Goal: Find specific page/section: Find specific page/section

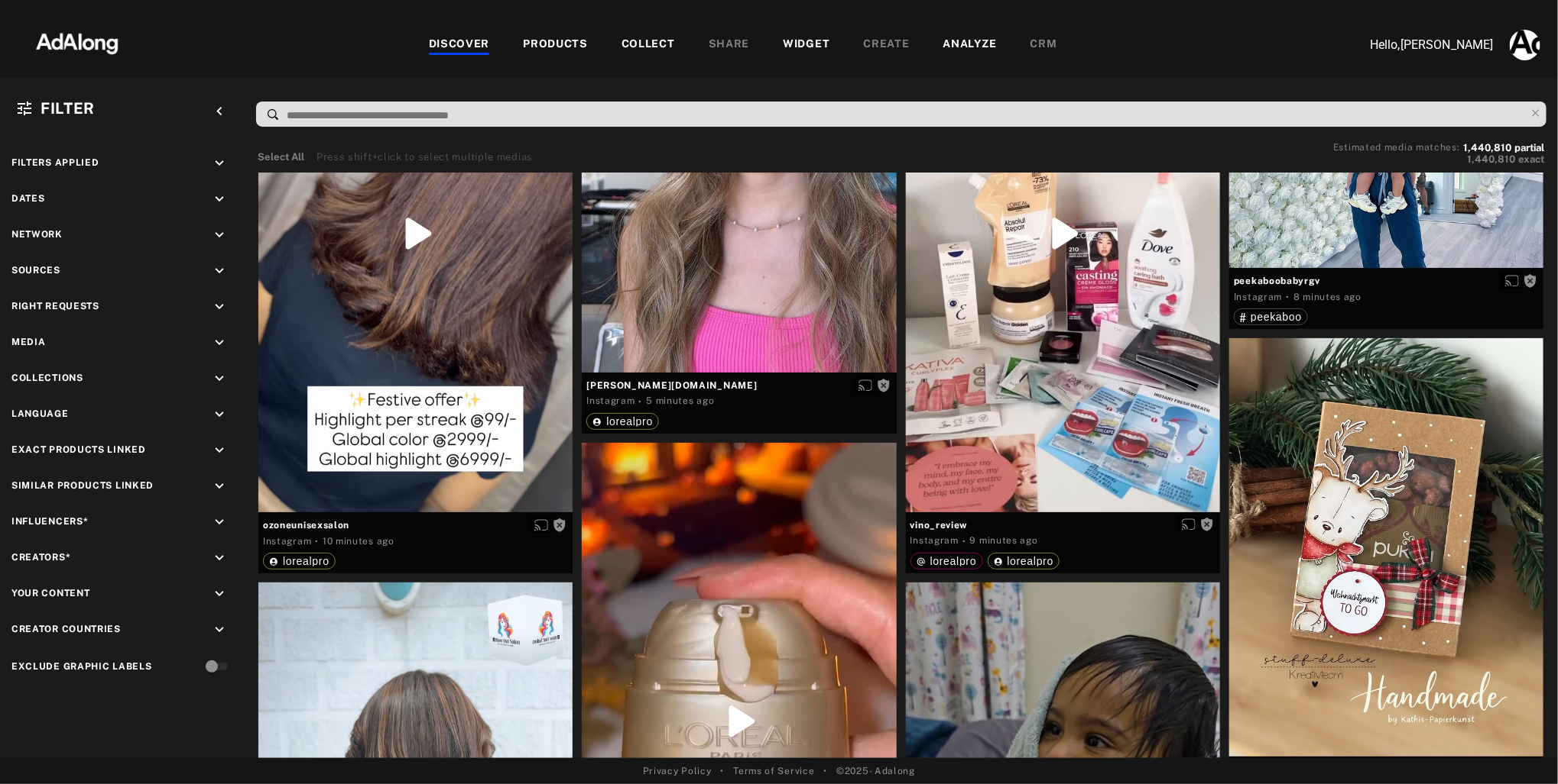
scroll to position [684, 0]
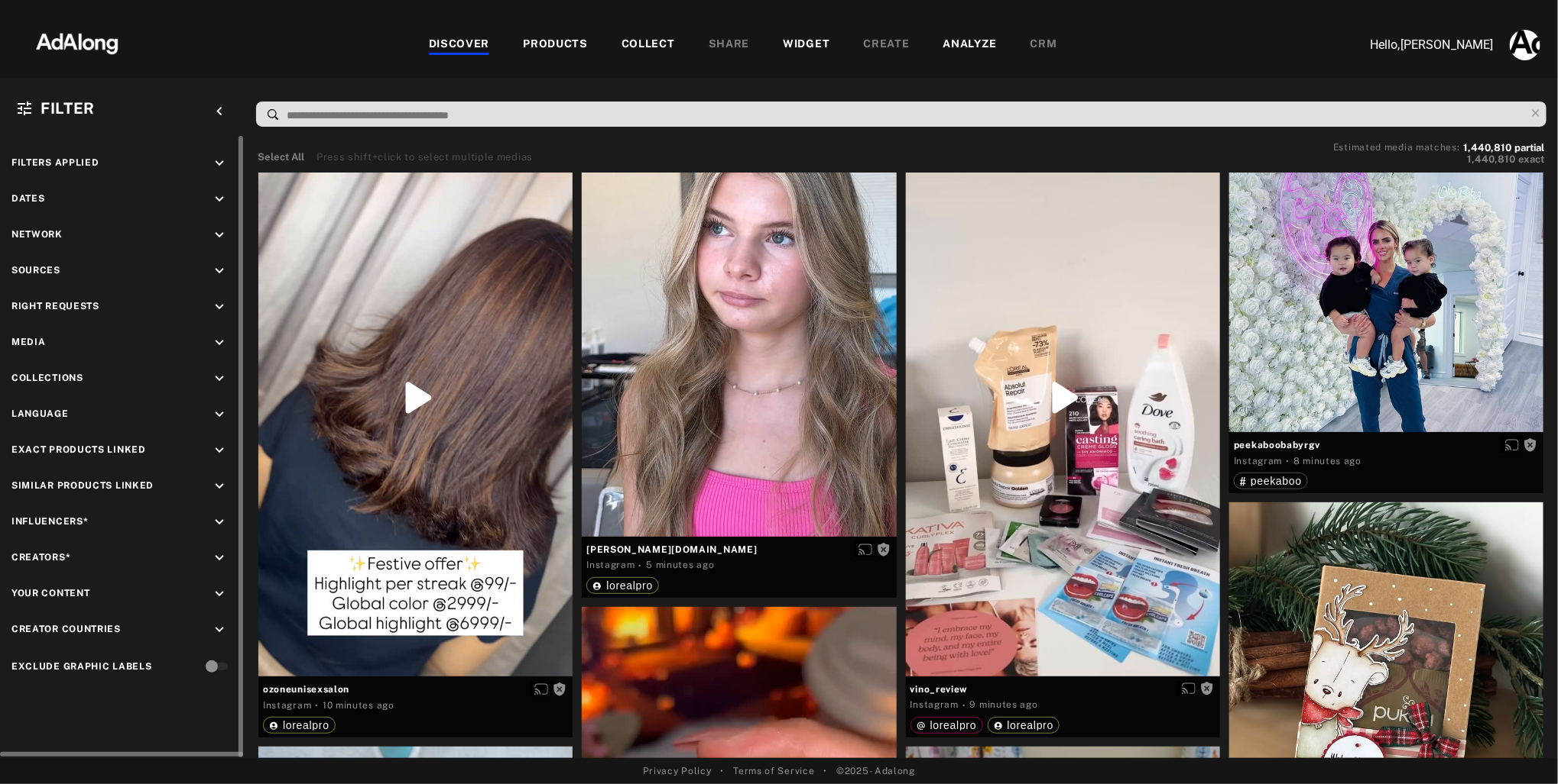
click at [217, 341] on icon "keyboard_arrow_down" at bounding box center [220, 342] width 16 height 16
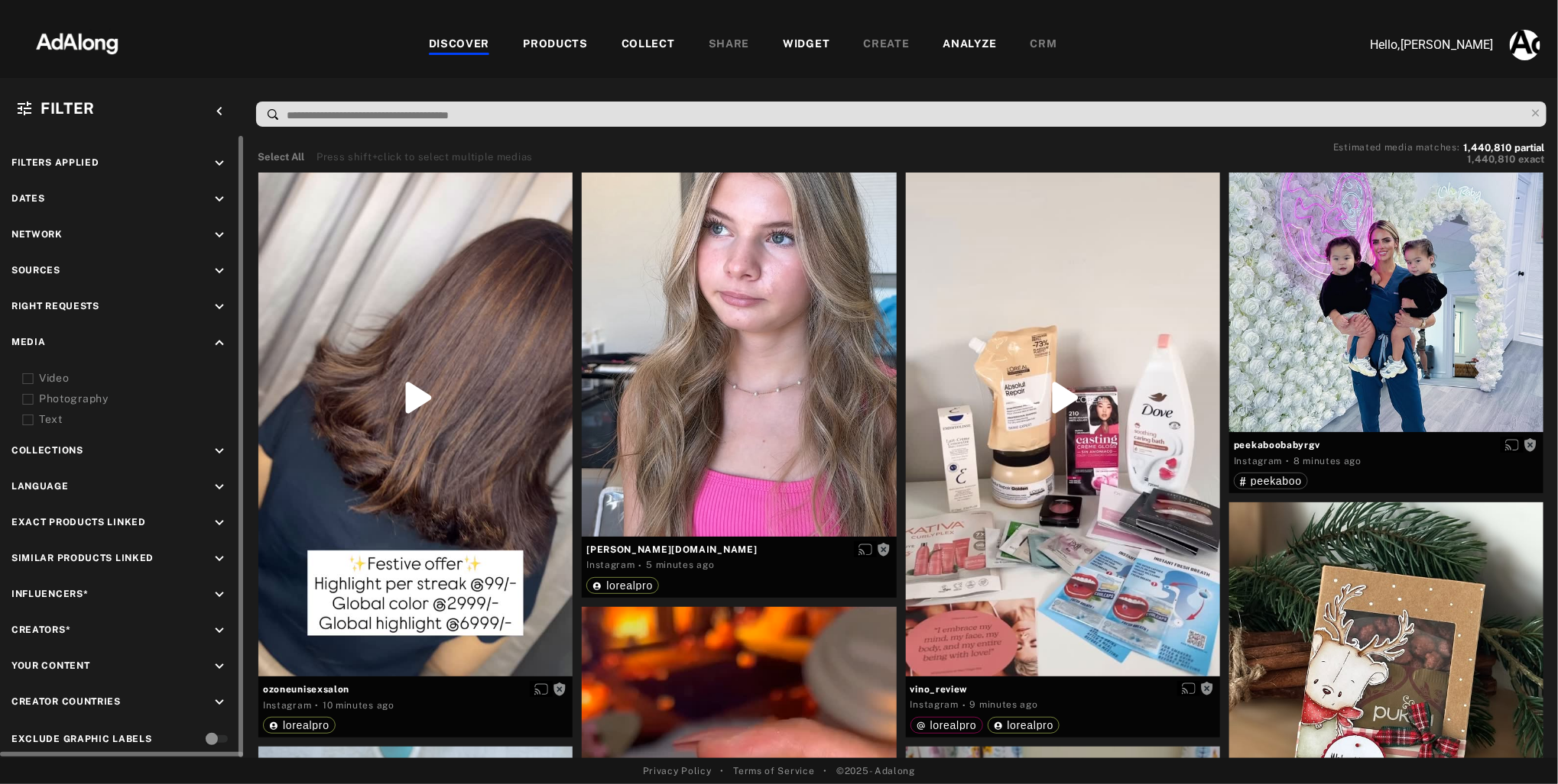
click at [53, 377] on div "Video" at bounding box center [136, 379] width 194 height 16
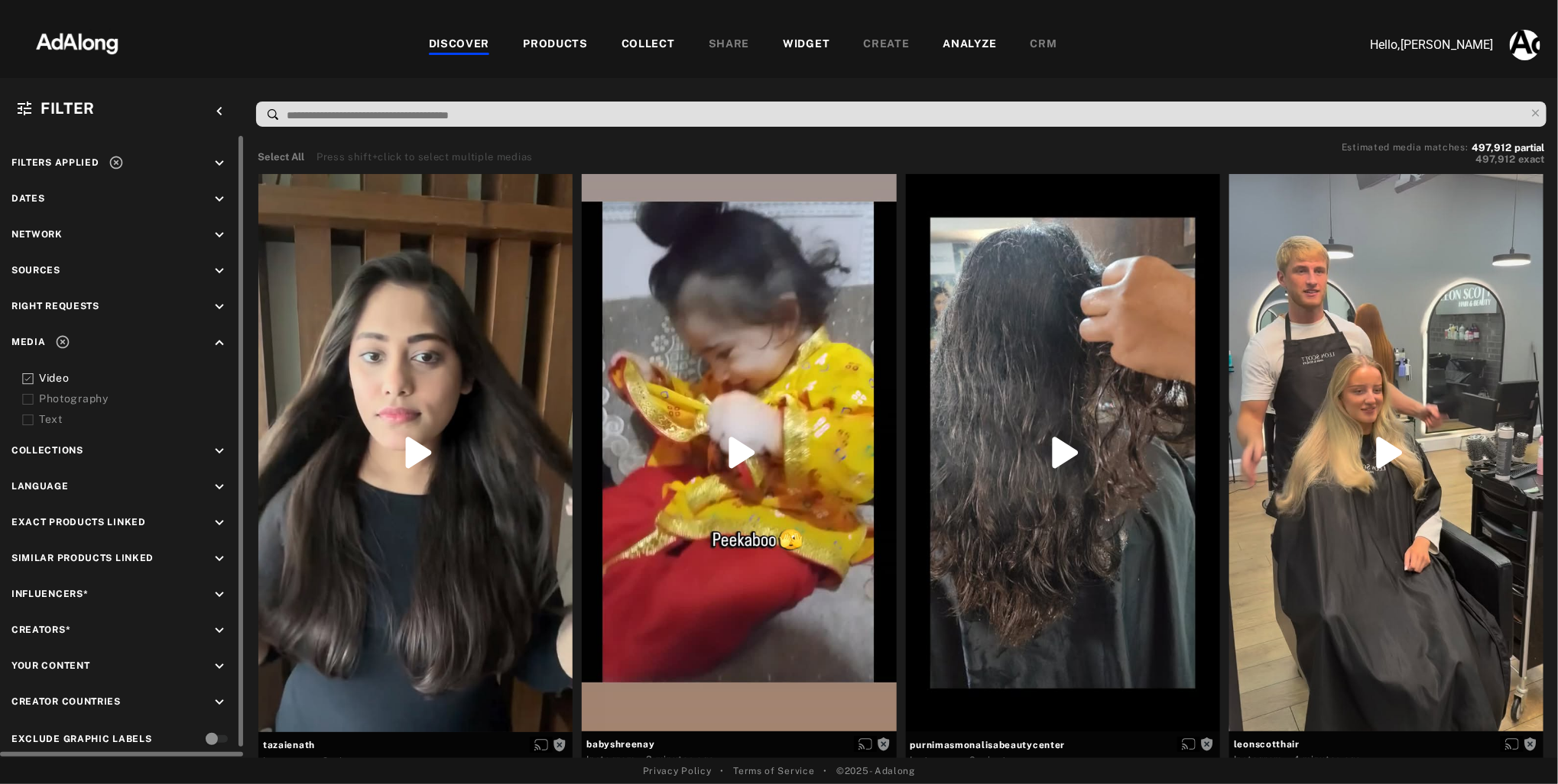
click at [218, 486] on icon "keyboard_arrow_down" at bounding box center [220, 487] width 16 height 16
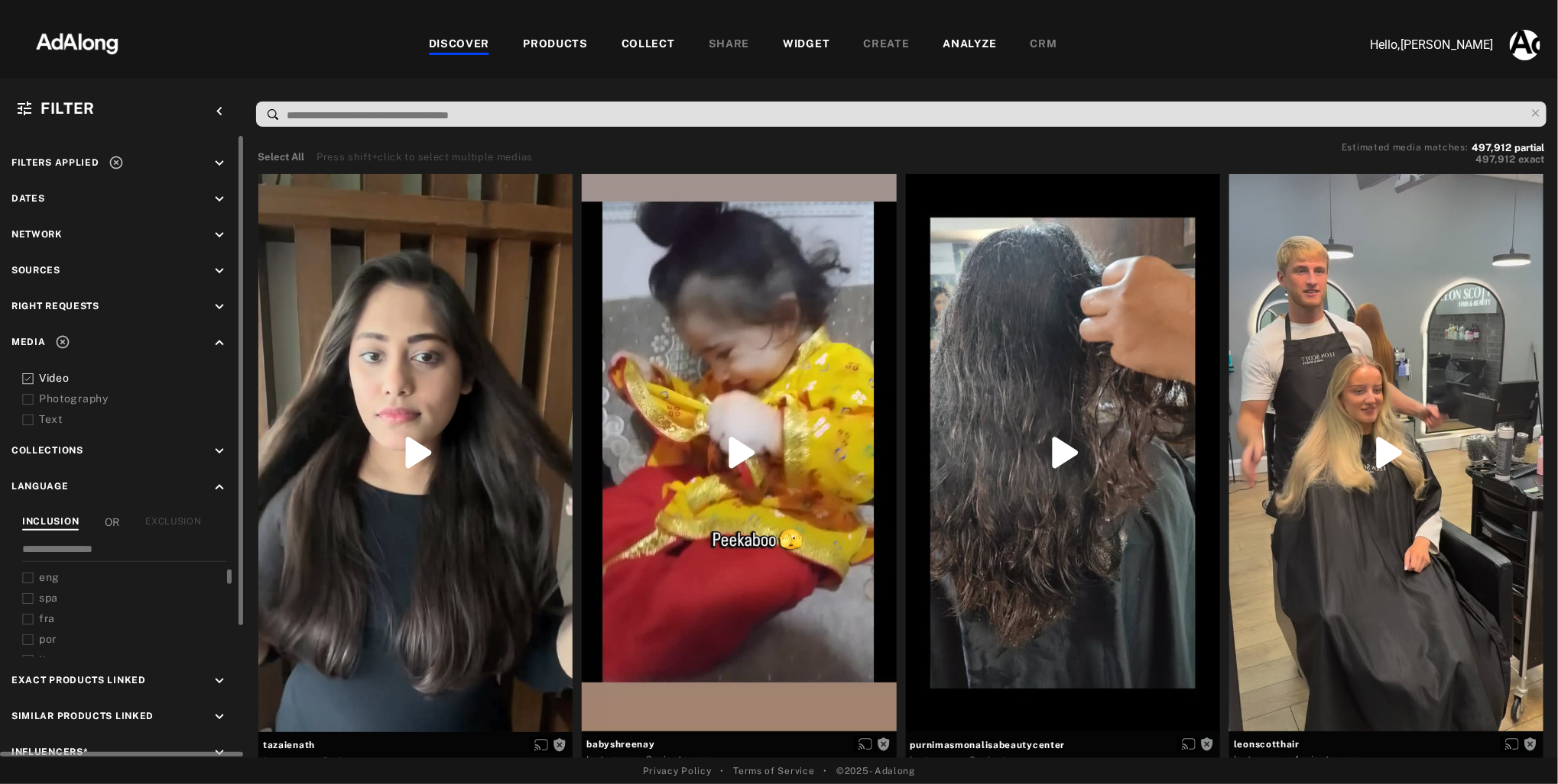
click at [30, 575] on icon at bounding box center [27, 578] width 12 height 12
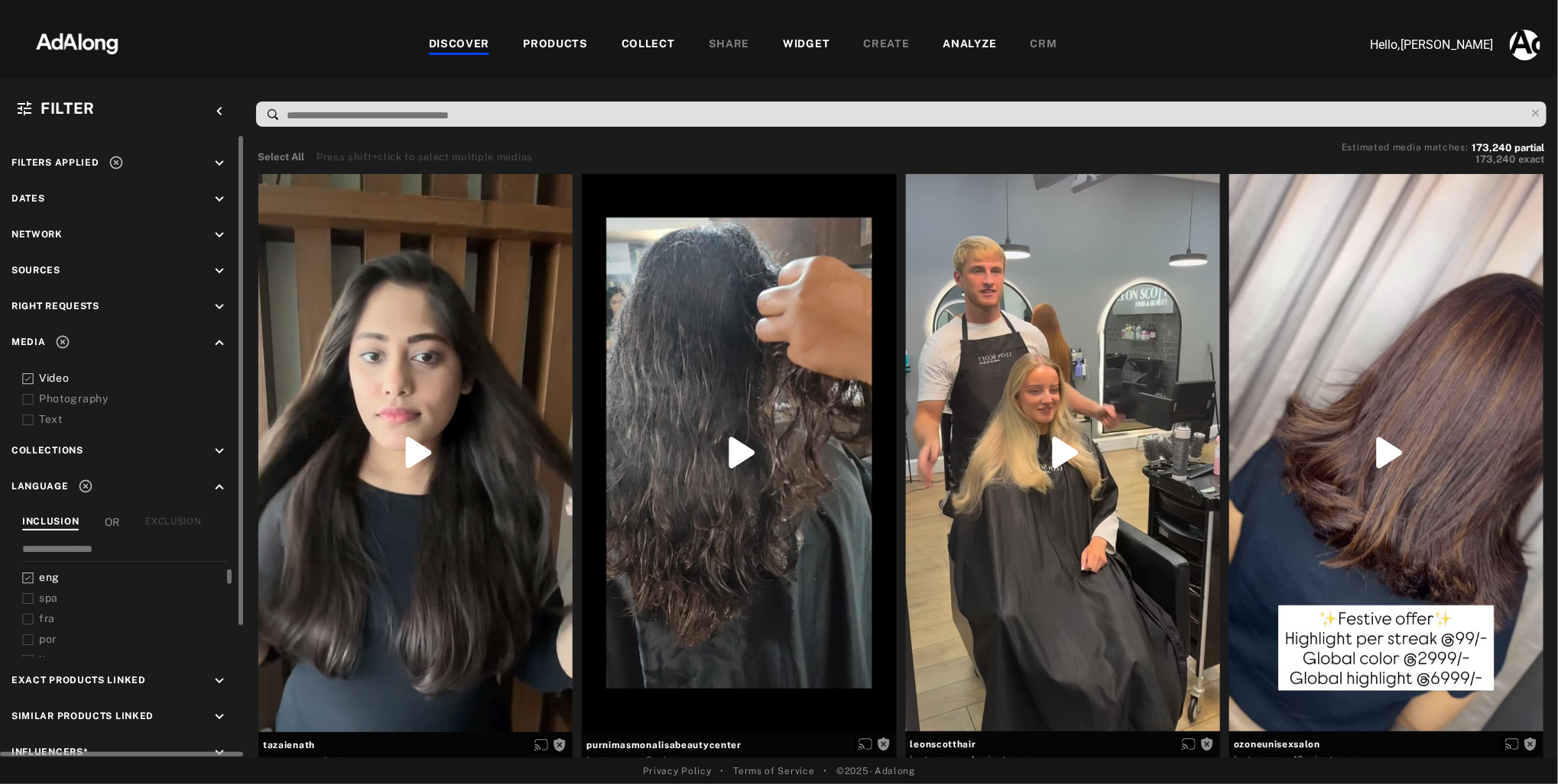
click at [29, 579] on icon at bounding box center [27, 578] width 12 height 12
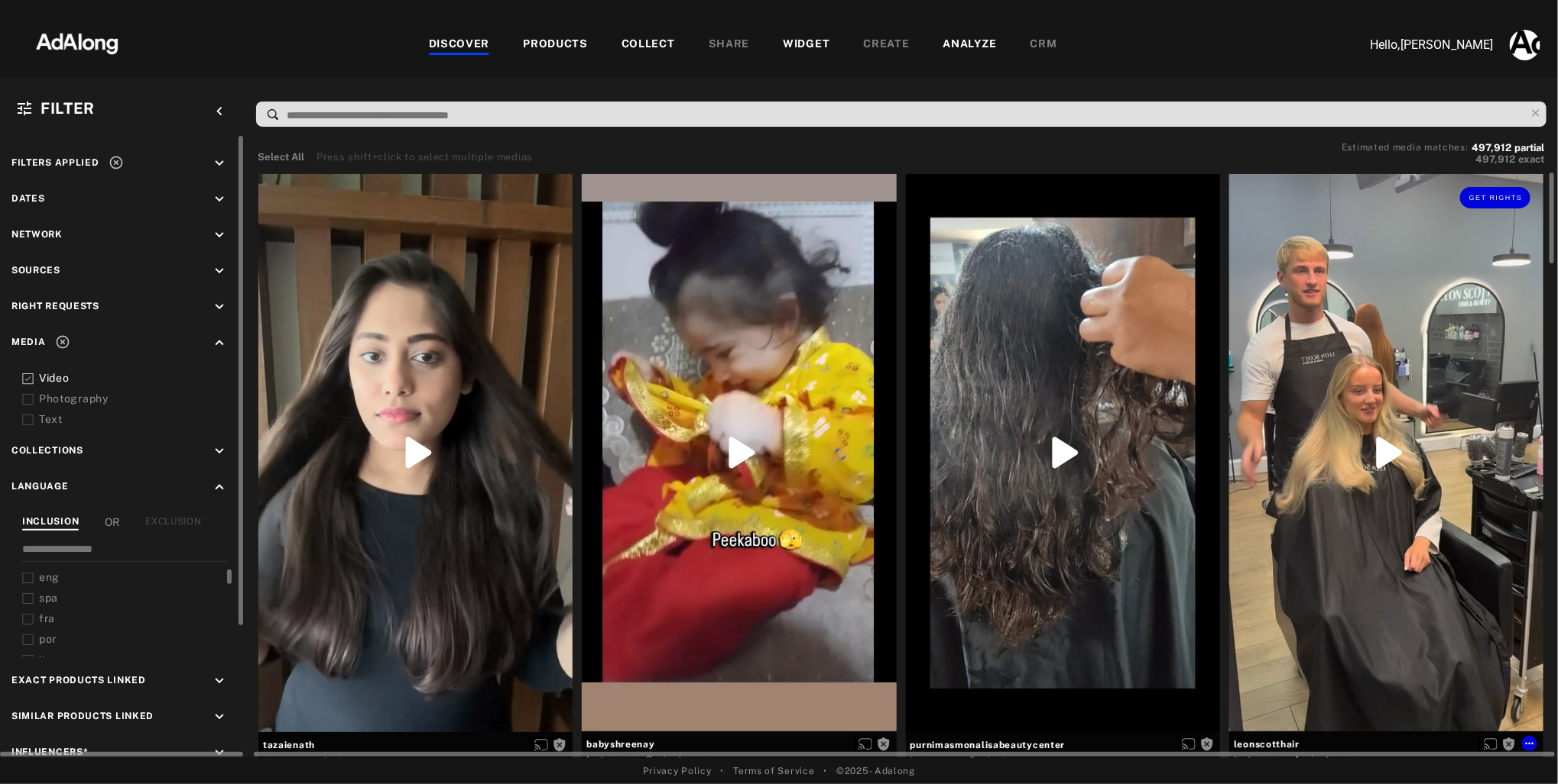
click at [1363, 413] on div "Get rights" at bounding box center [1386, 453] width 314 height 557
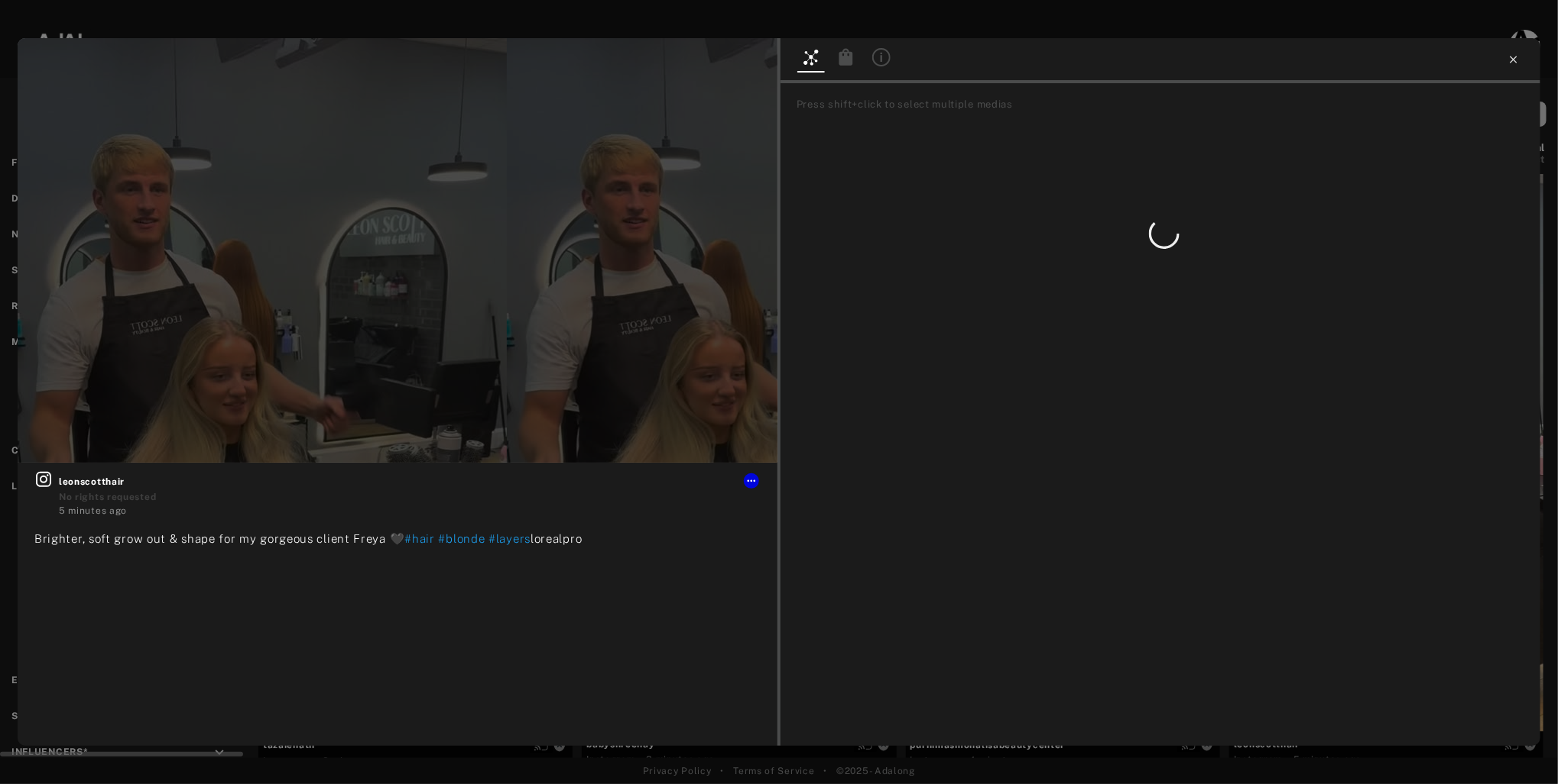
click at [1512, 56] on icon at bounding box center [1512, 59] width 12 height 12
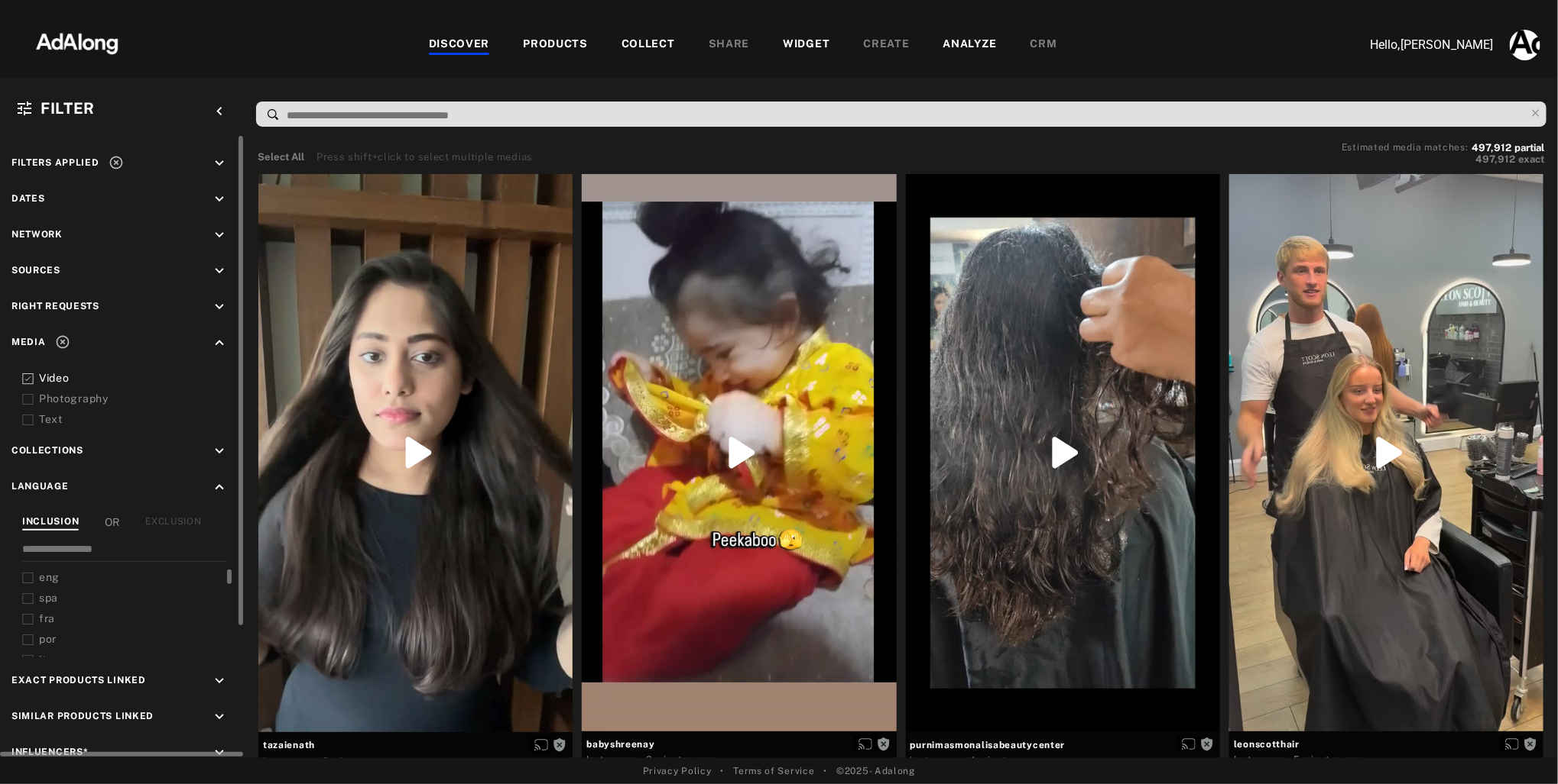
click at [30, 377] on polyline at bounding box center [28, 379] width 5 height 4
click at [221, 302] on icon "keyboard_arrow_down" at bounding box center [220, 307] width 16 height 16
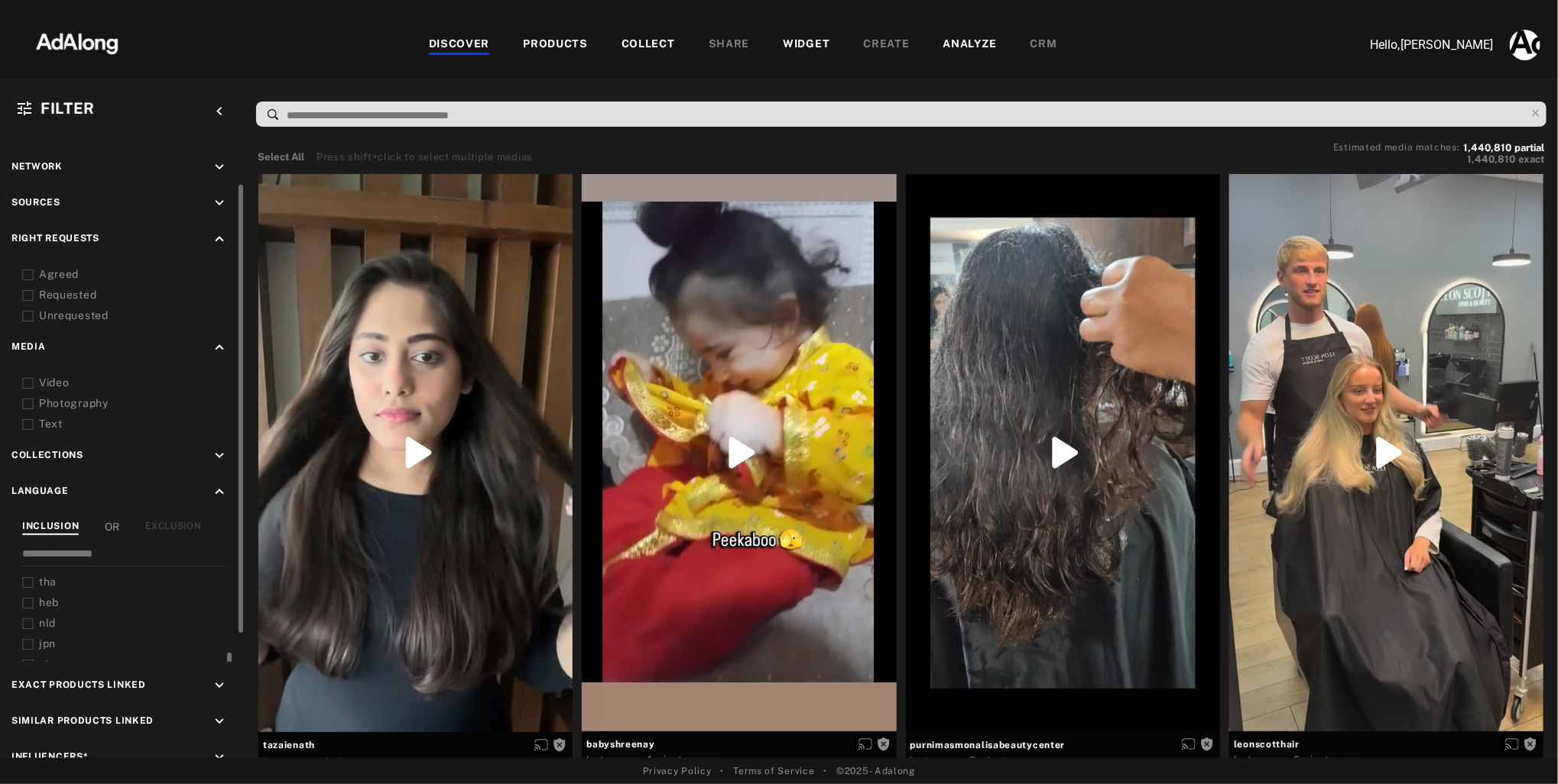
scroll to position [332, 0]
click at [553, 44] on div "PRODUCTS" at bounding box center [555, 45] width 65 height 18
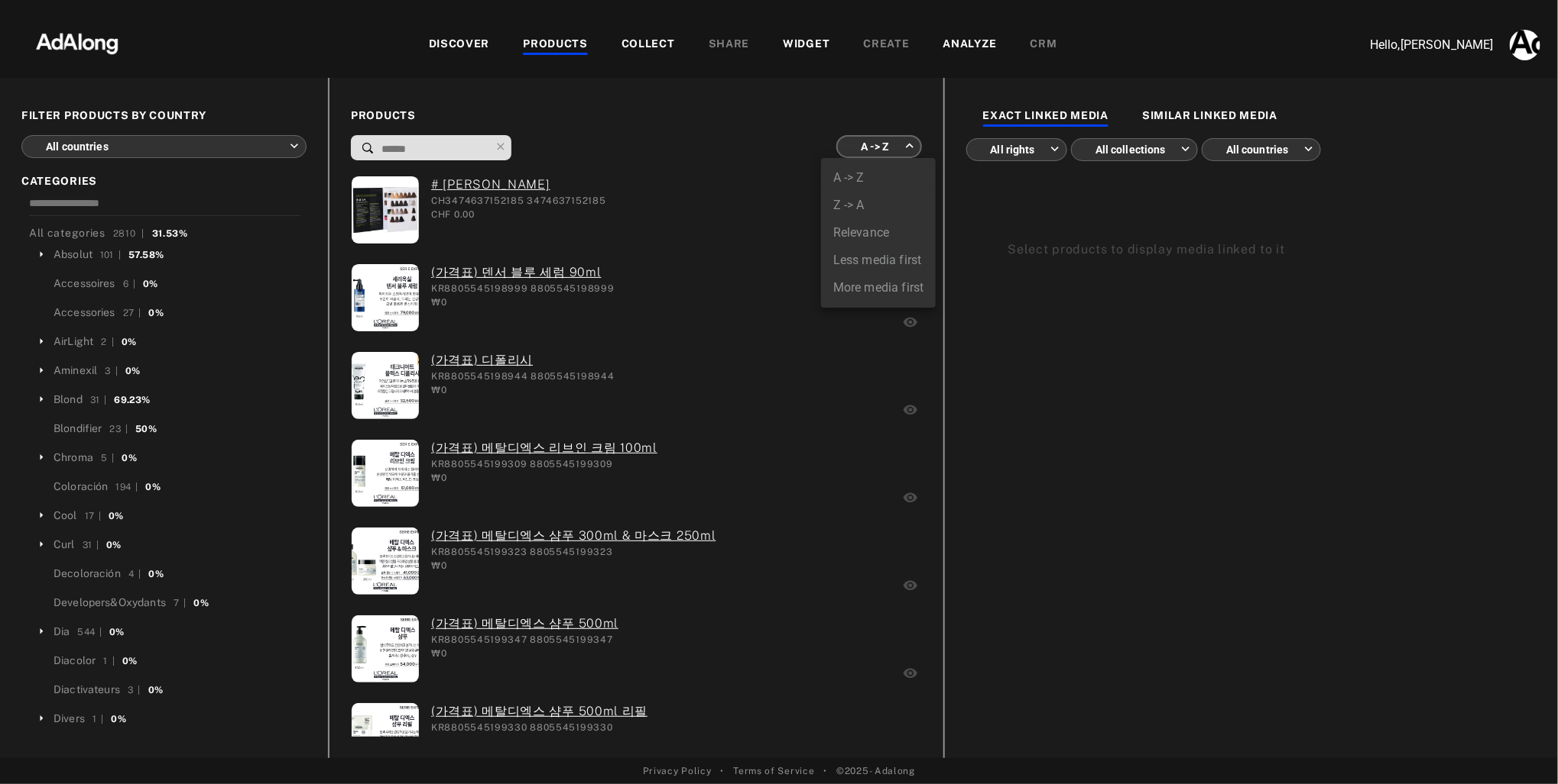
click at [908, 148] on body "DISCOVER PRODUCTS COLLECT SHARE WIDGET CREATE ANALYZE CRM Hello, [PERSON_NAME] …" at bounding box center [779, 392] width 1558 height 784
click at [876, 287] on li "More media first" at bounding box center [878, 288] width 115 height 27
type input "**********"
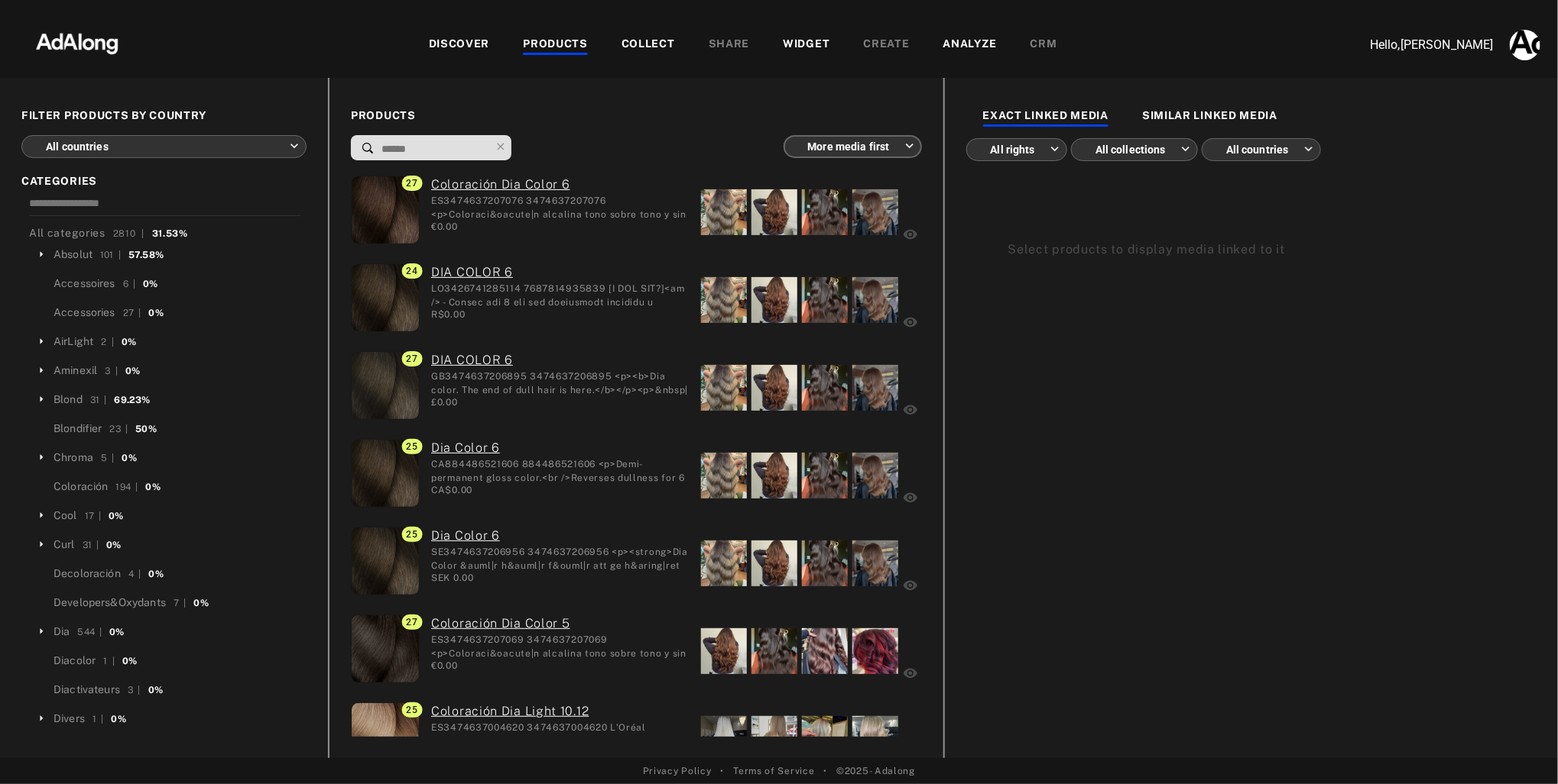
click at [296, 146] on body "DISCOVER PRODUCTS COLLECT SHARE WIDGET CREATE ANALYZE CRM Hello, [PERSON_NAME] …" at bounding box center [779, 392] width 1558 height 784
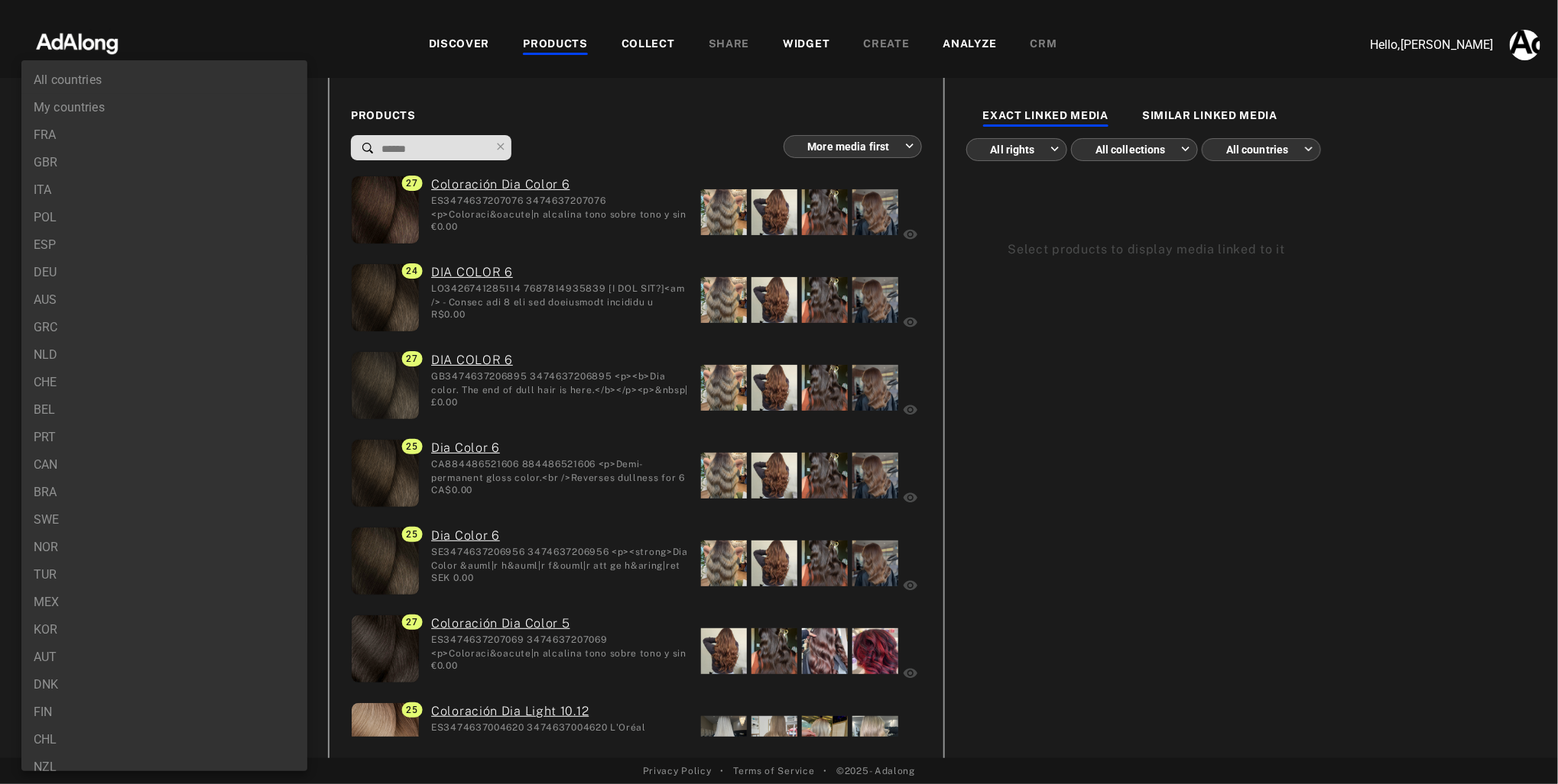
click at [351, 34] on div at bounding box center [779, 392] width 1558 height 784
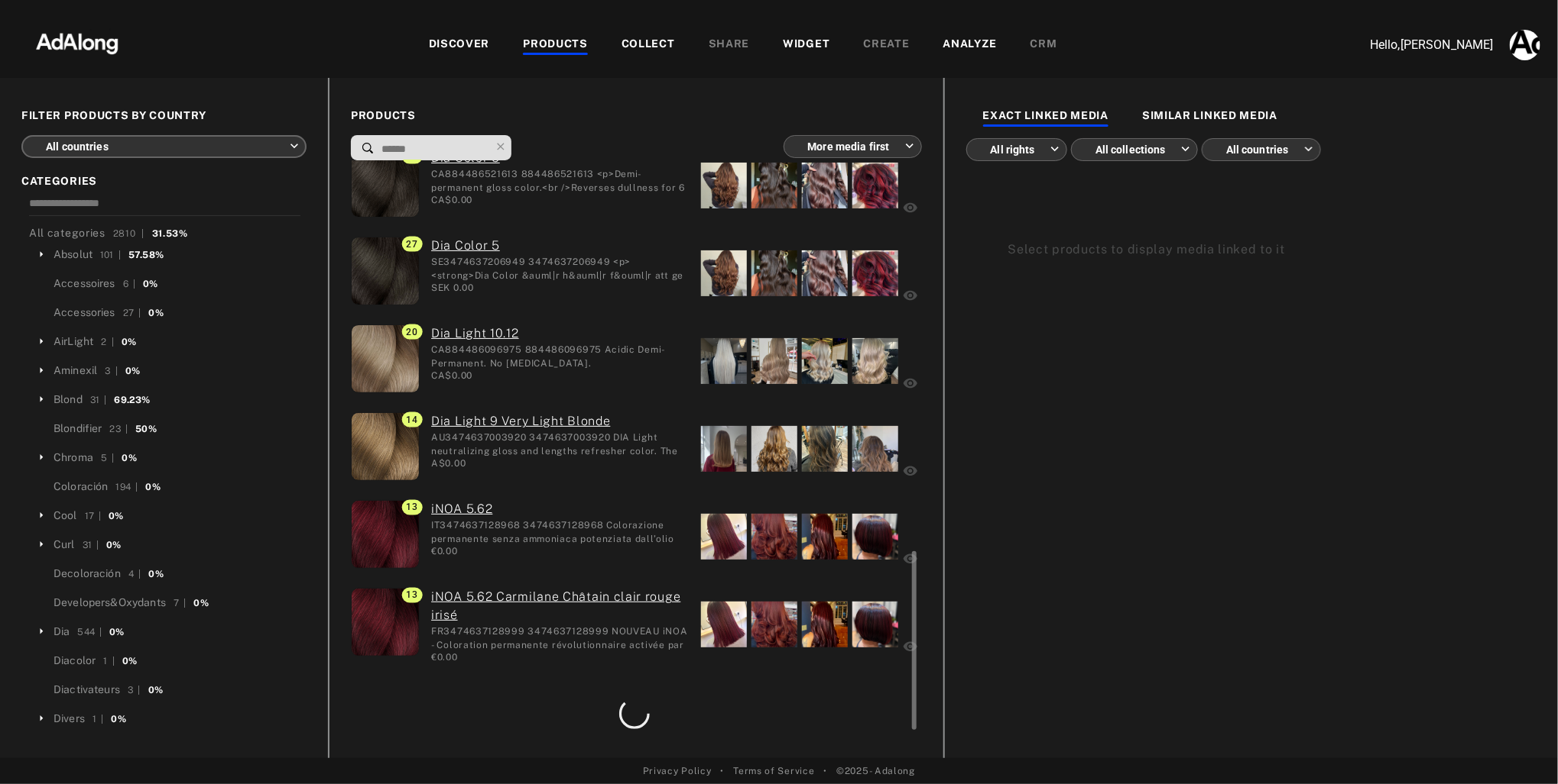
scroll to position [1276, 0]
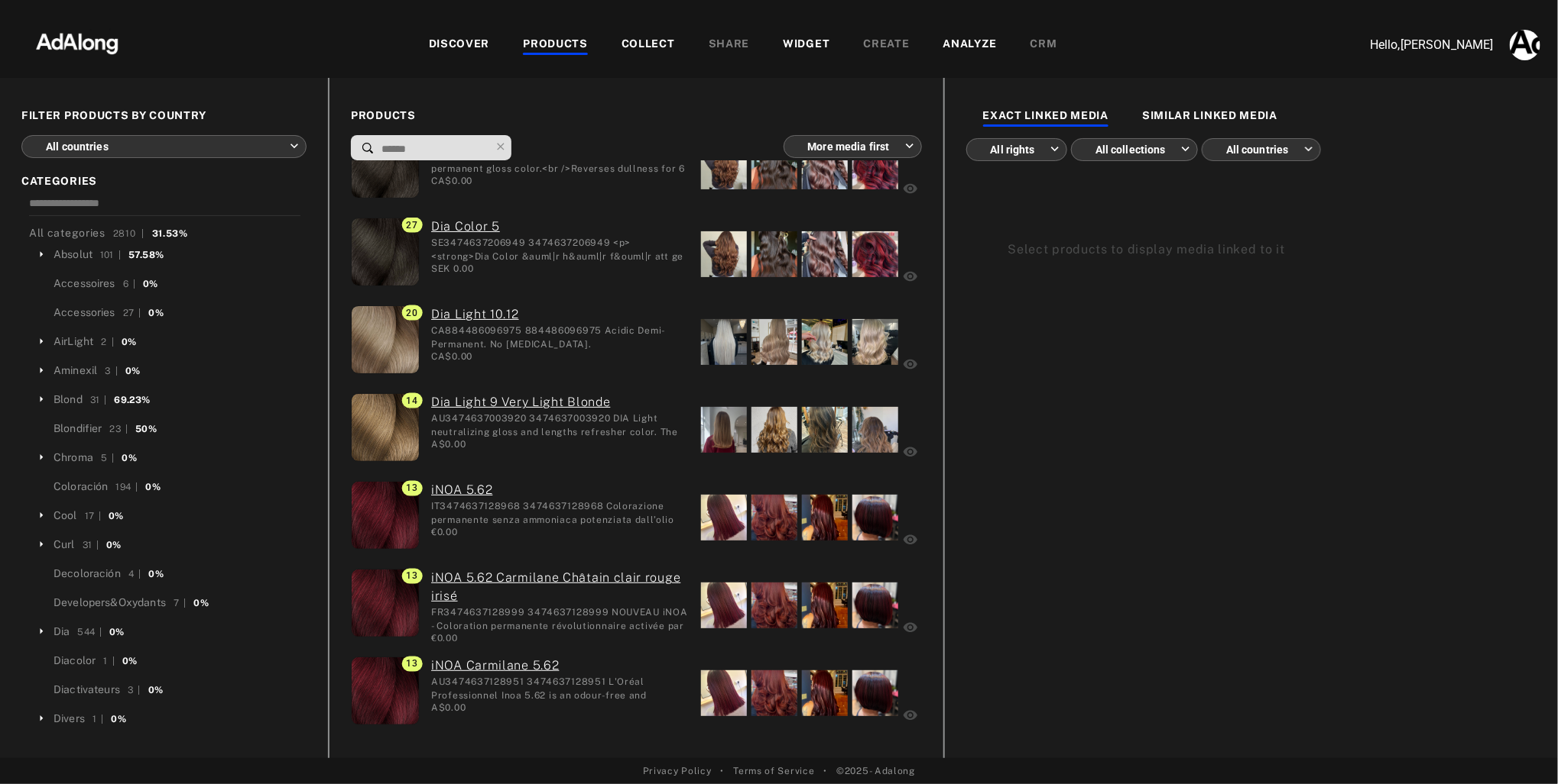
click at [657, 42] on div "COLLECT" at bounding box center [648, 45] width 54 height 18
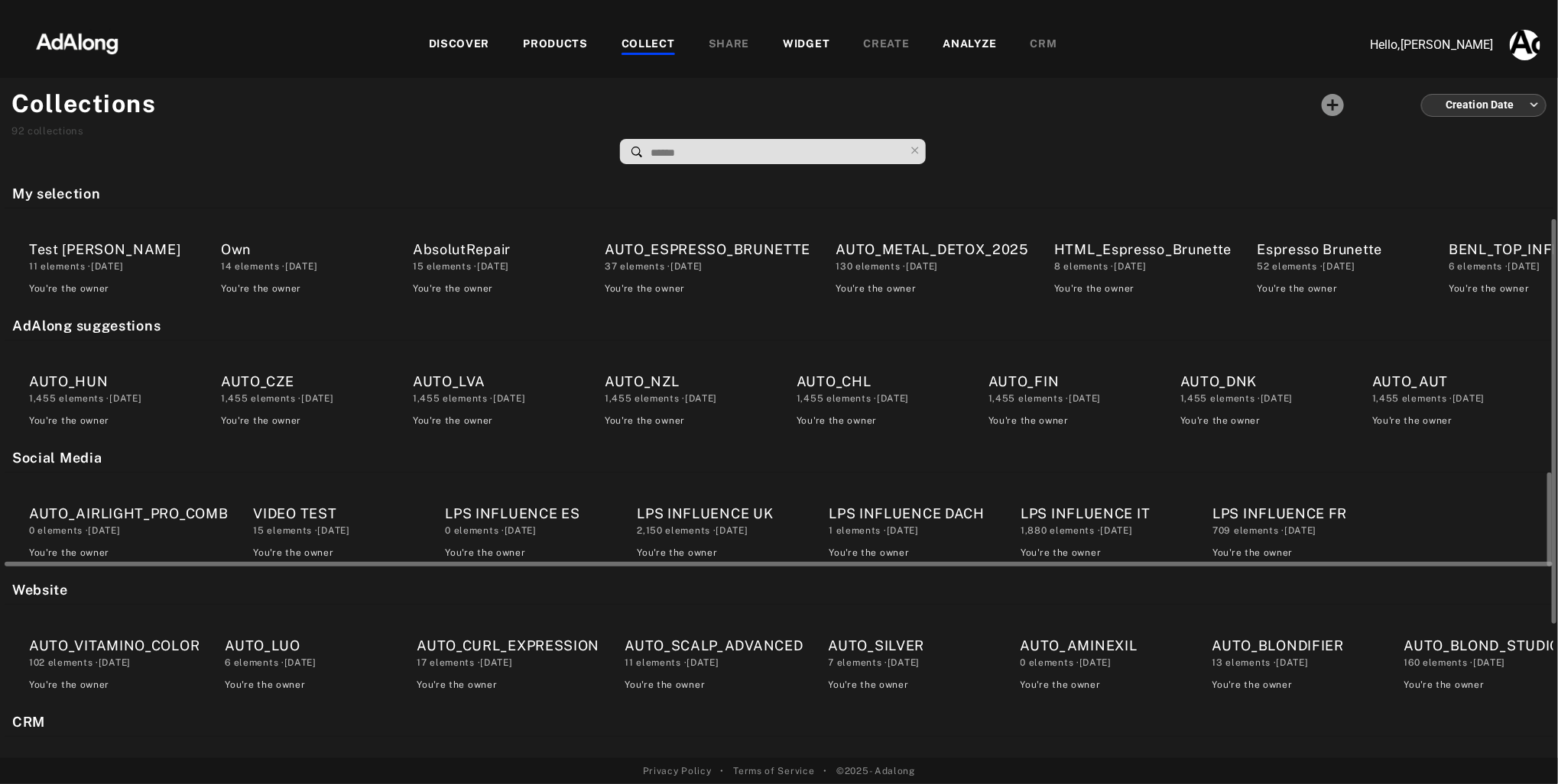
scroll to position [261, 0]
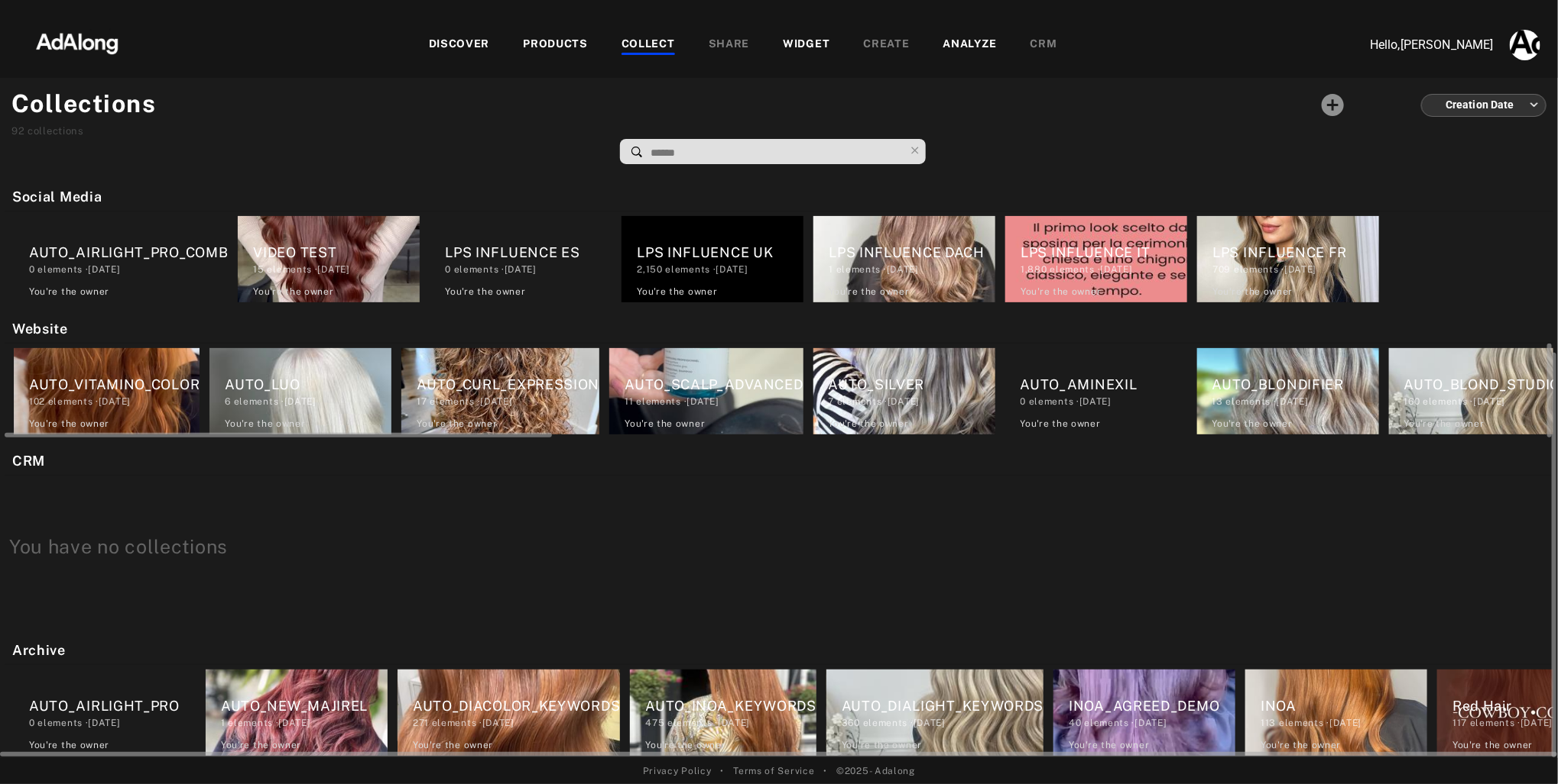
click at [517, 384] on div "AUTO_CURL_EXPRESSION" at bounding box center [507, 384] width 182 height 21
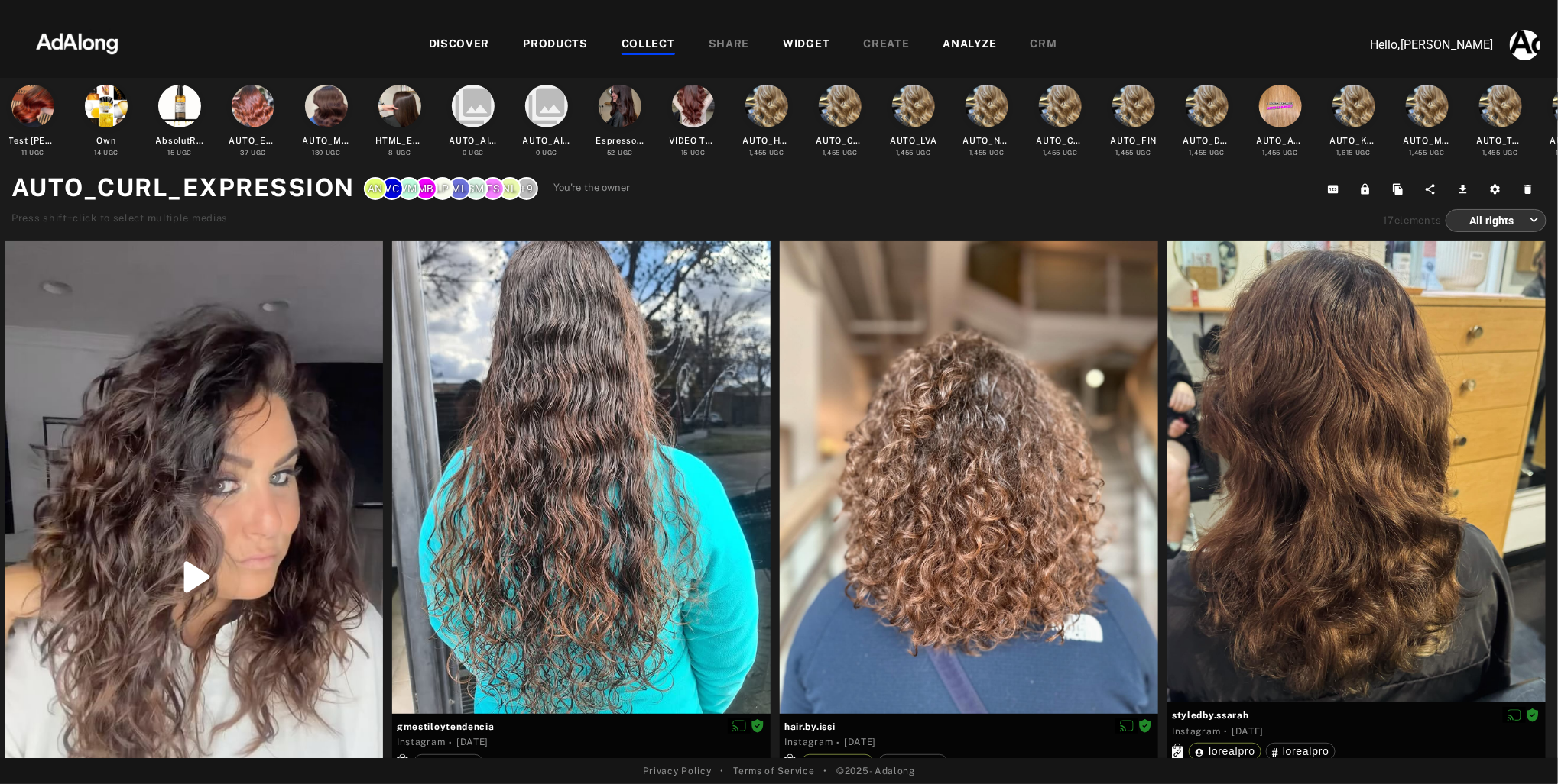
click at [651, 40] on div "COLLECT" at bounding box center [648, 45] width 54 height 18
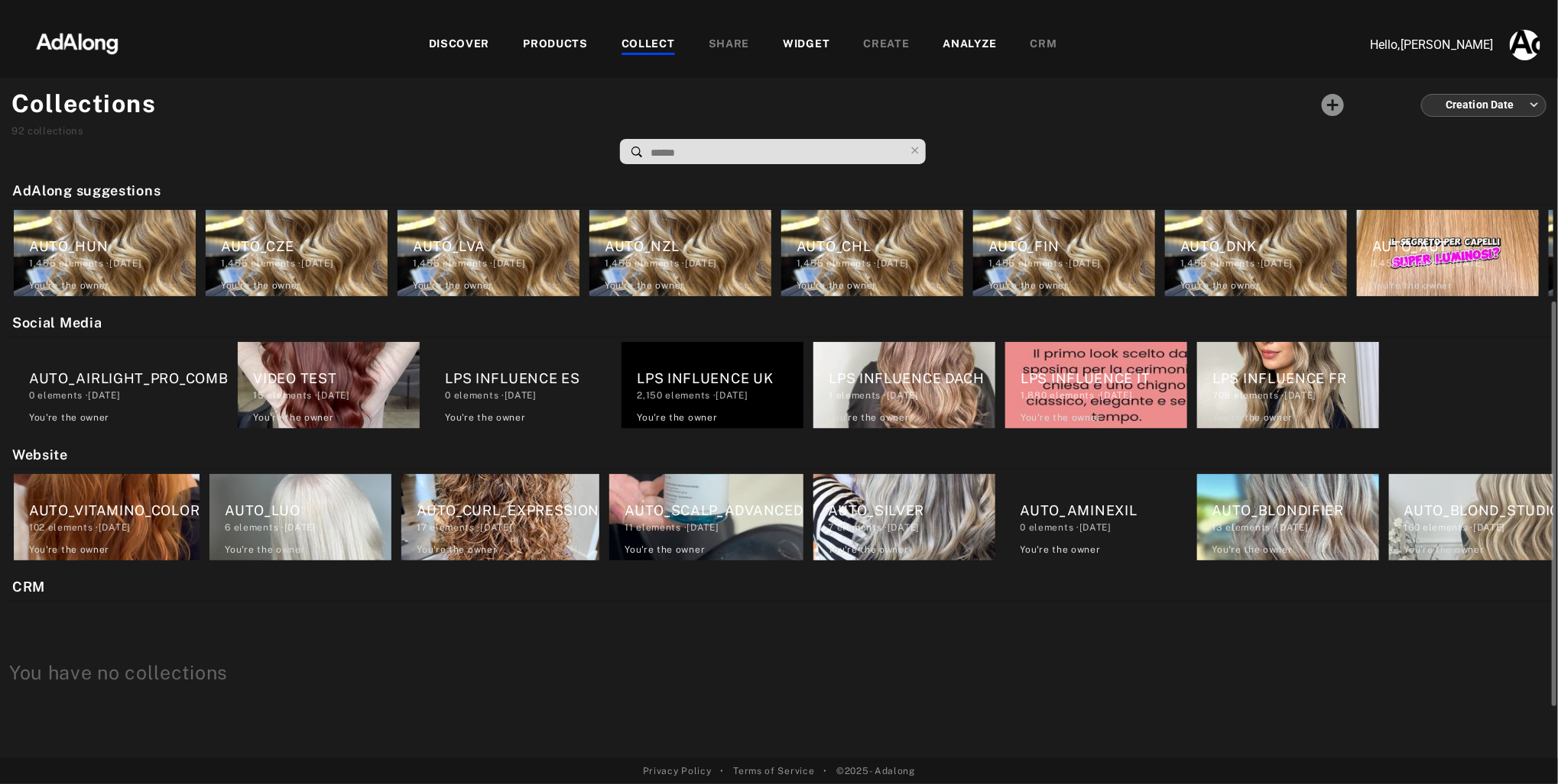
scroll to position [157, 0]
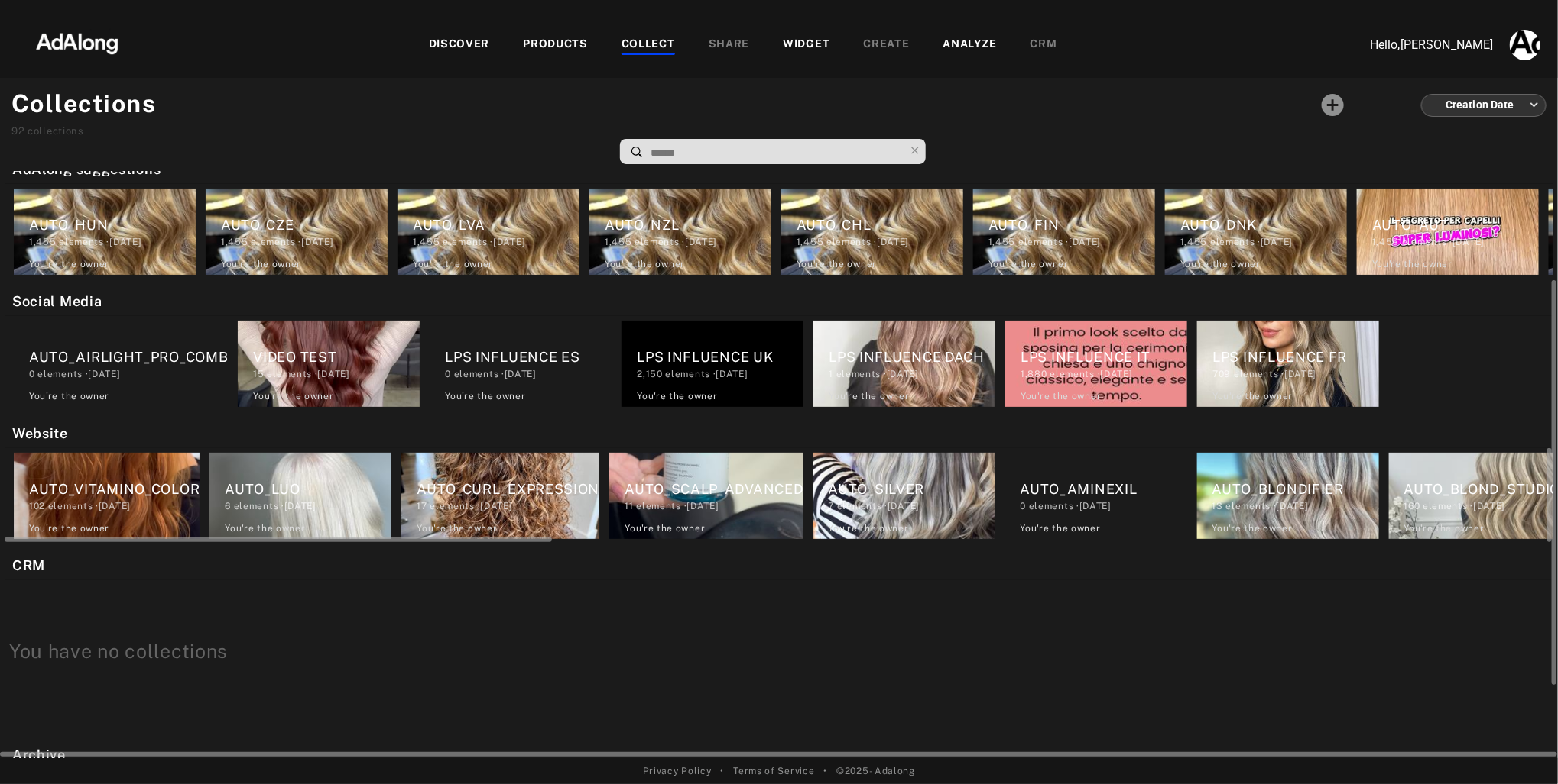
click at [154, 485] on div "AUTO_VITAMINO_COLOR" at bounding box center [114, 489] width 170 height 21
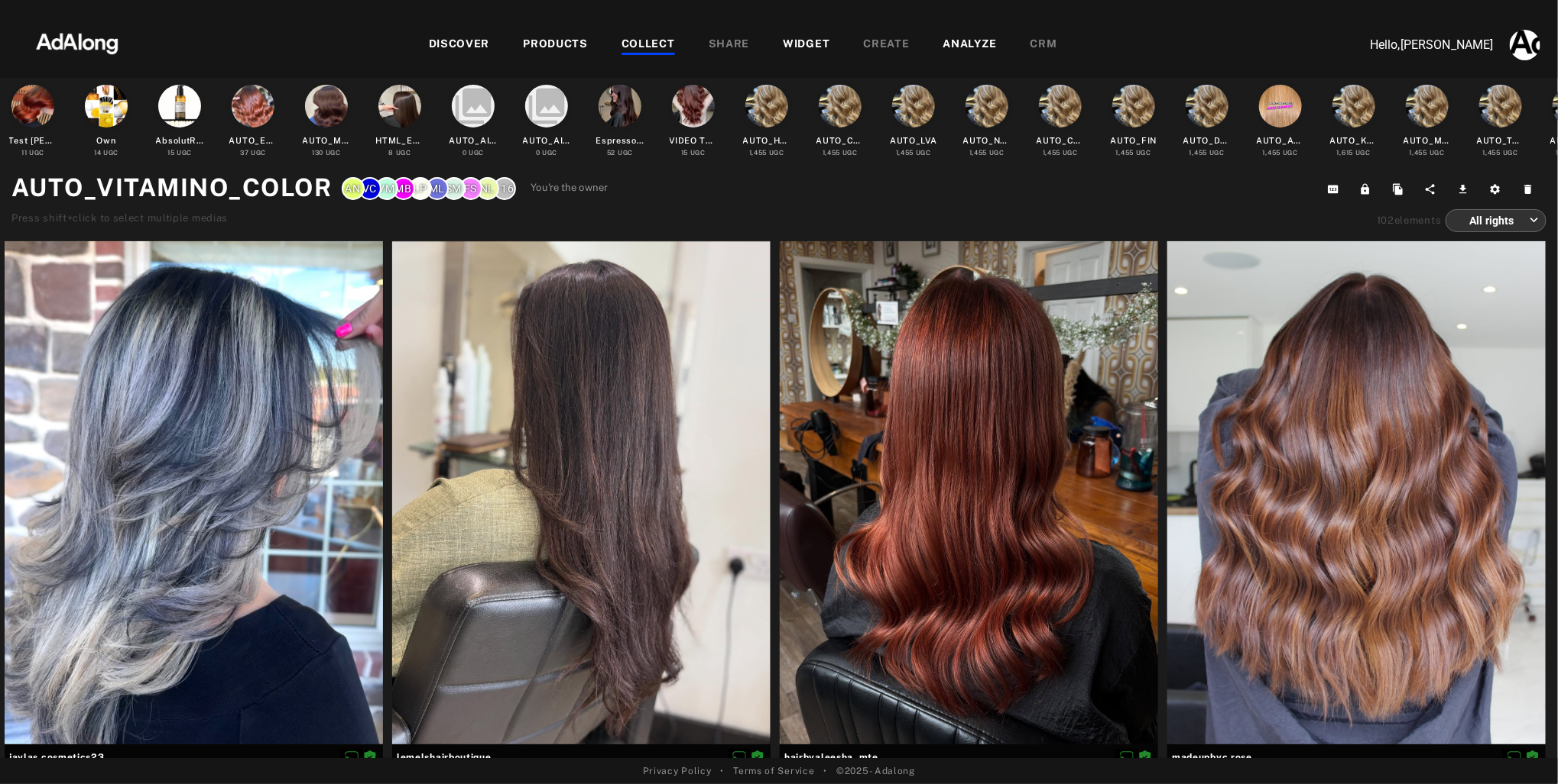
click at [654, 46] on div "COLLECT" at bounding box center [648, 45] width 54 height 18
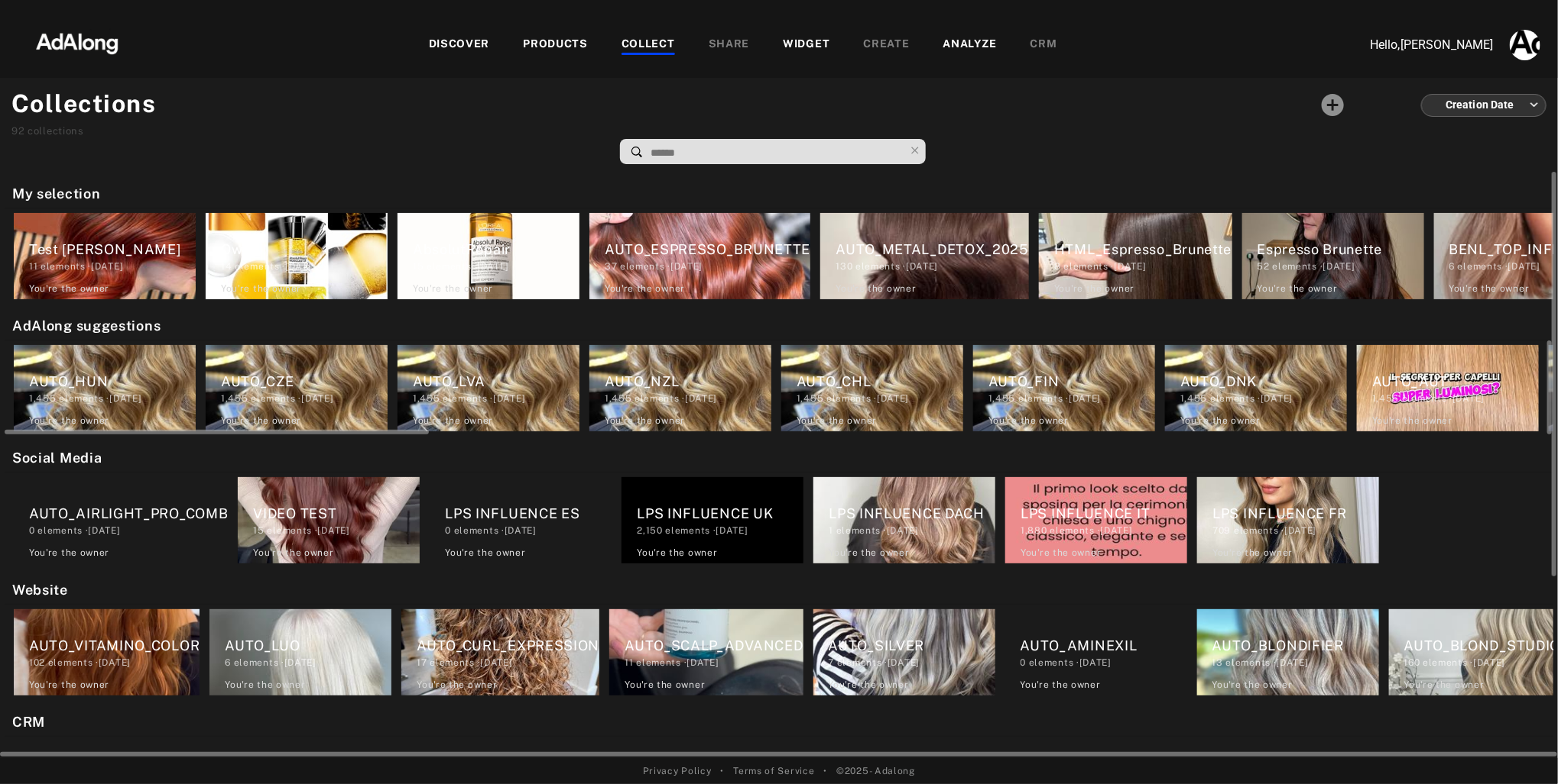
click at [866, 372] on div "AUTO_CHL" at bounding box center [879, 382] width 167 height 21
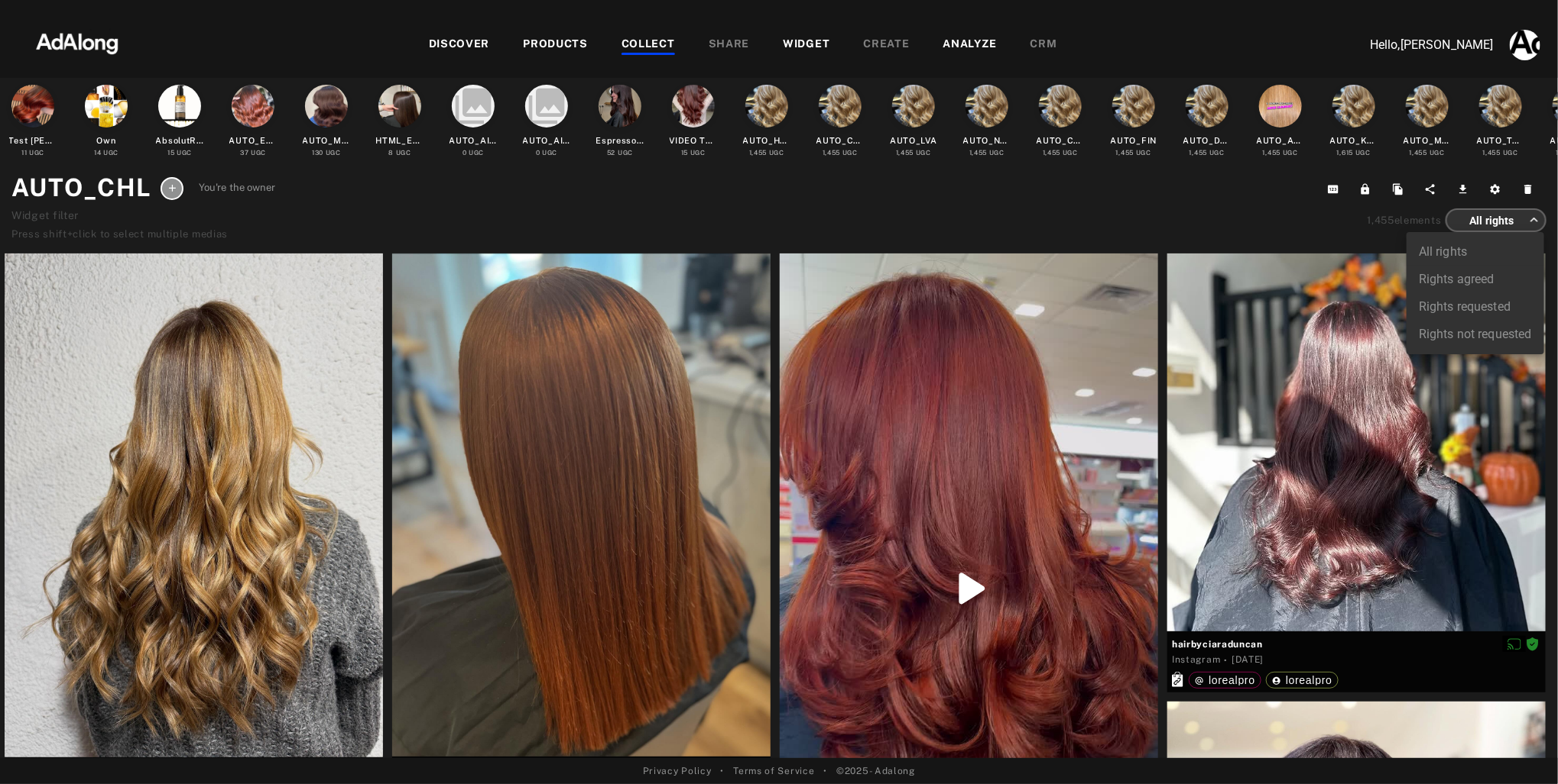
click at [1512, 218] on body "DISCOVER PRODUCTS COLLECT SHARE WIDGET CREATE ANALYZE CRM Hello, [PERSON_NAME] …" at bounding box center [779, 392] width 1558 height 784
click at [1447, 277] on li "Rights agreed" at bounding box center [1474, 280] width 138 height 27
type input "******"
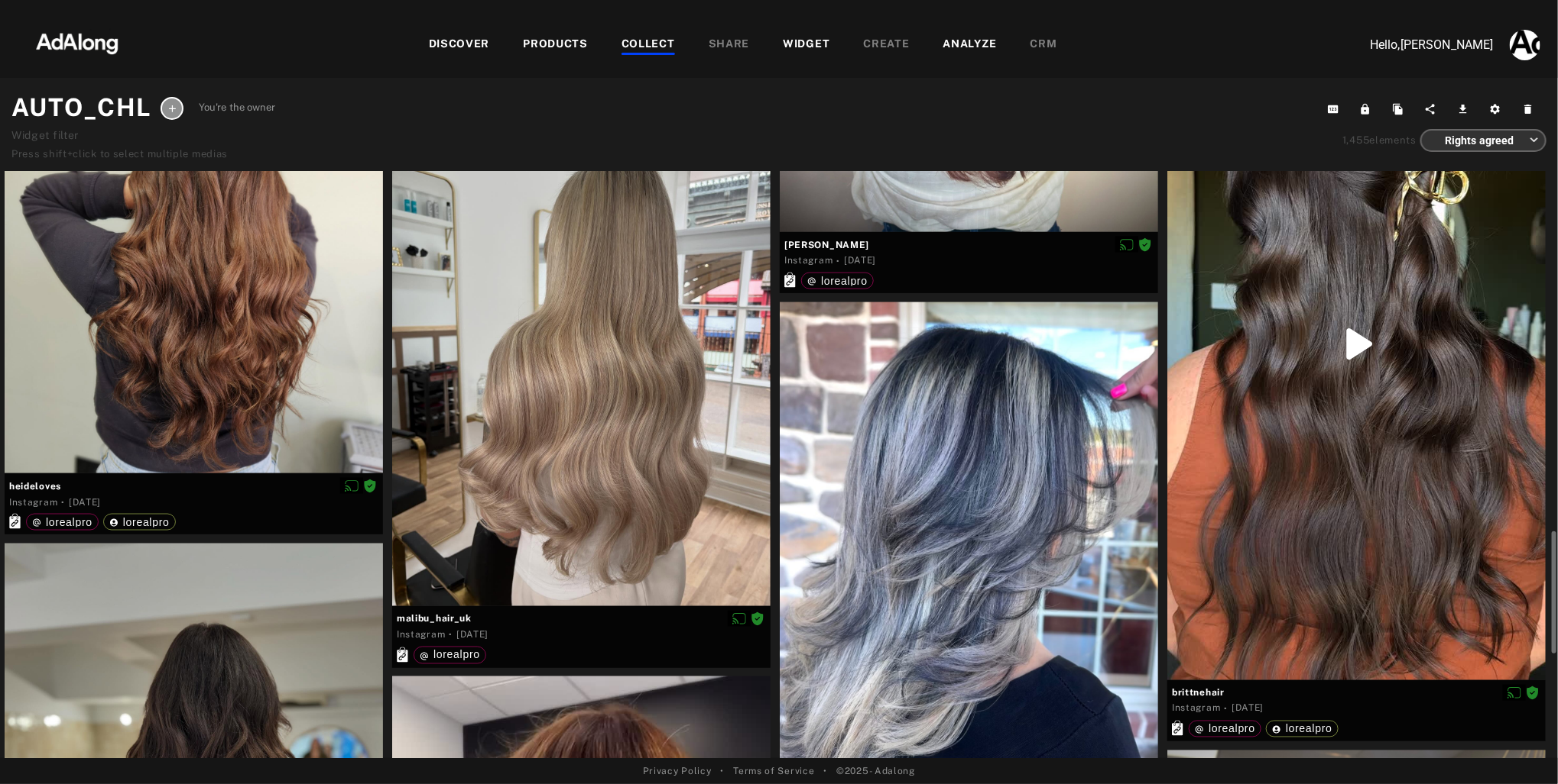
scroll to position [1373, 0]
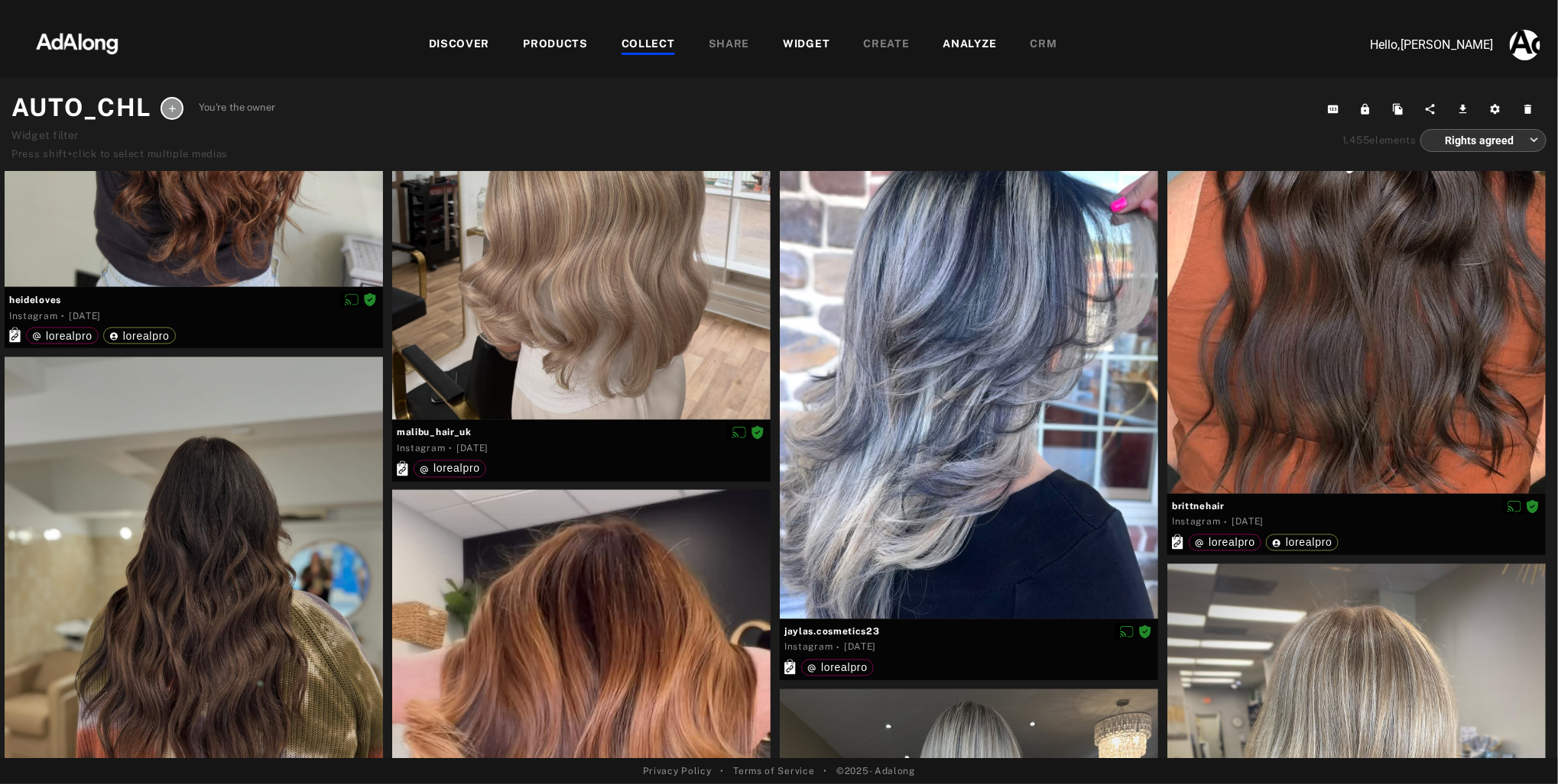
click at [450, 49] on div "DISCOVER" at bounding box center [459, 45] width 61 height 18
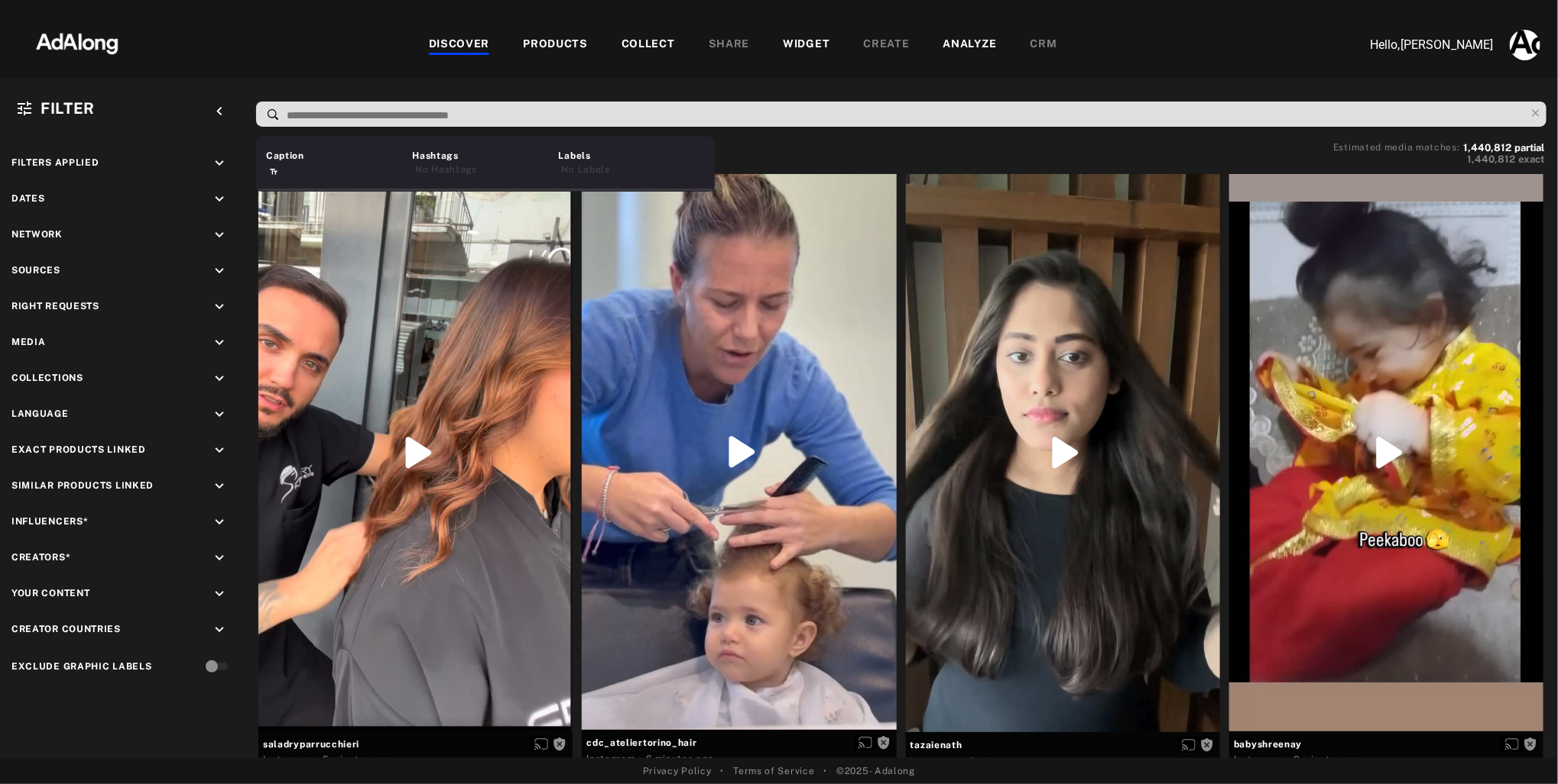
click at [422, 122] on input at bounding box center [905, 116] width 1240 height 21
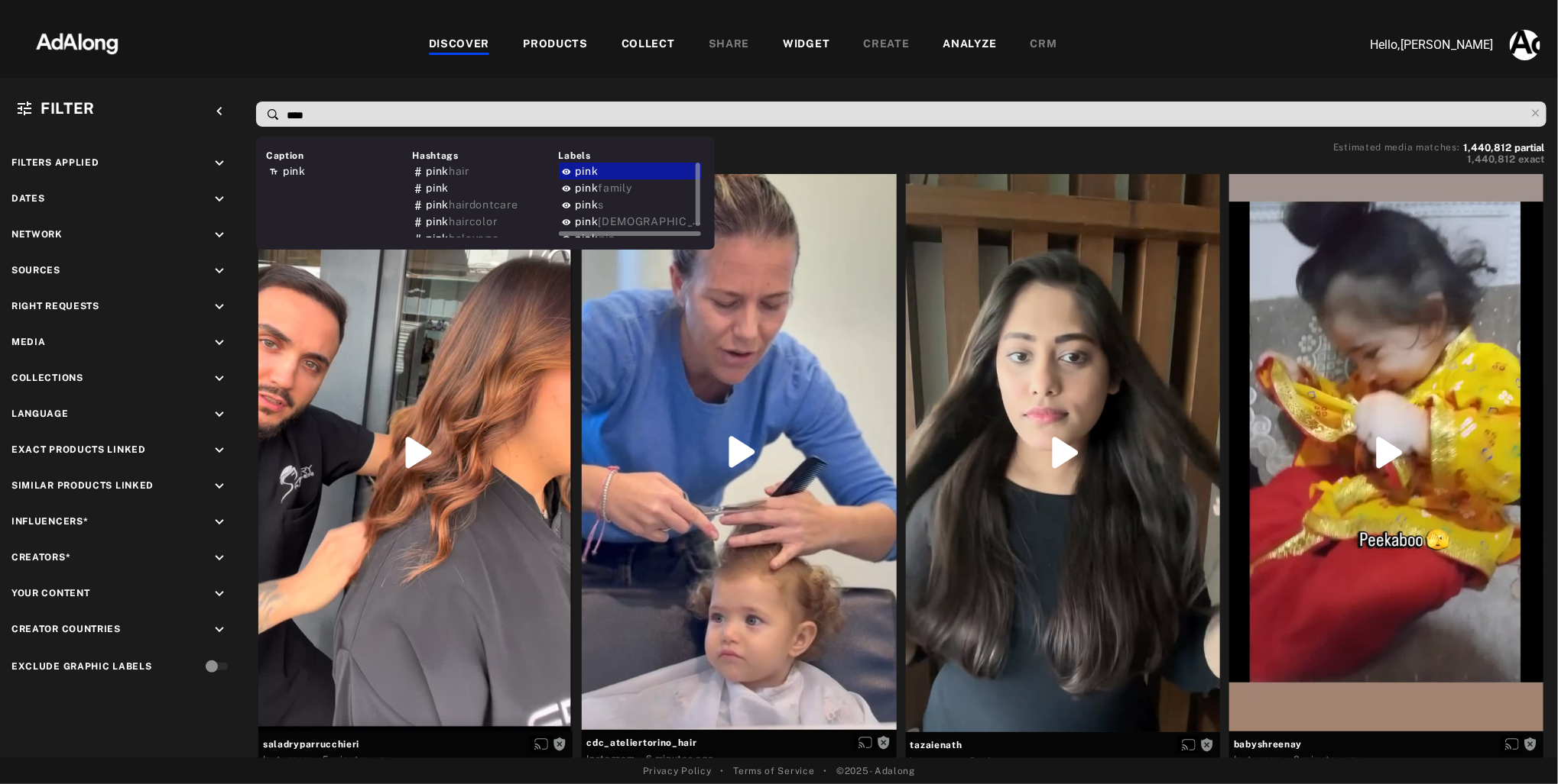
type input "****"
click at [580, 174] on span "pink" at bounding box center [587, 170] width 23 height 12
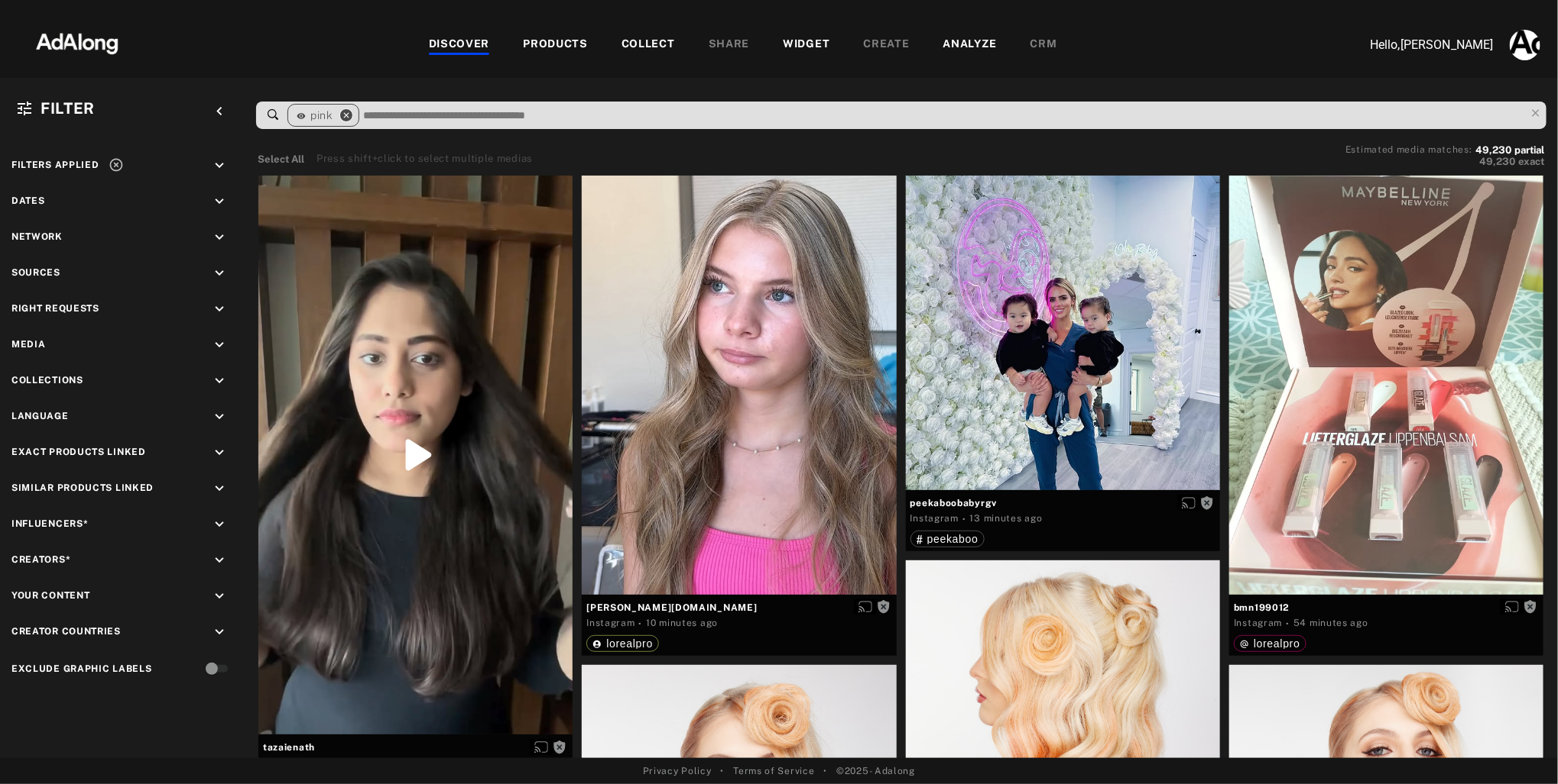
click at [348, 114] on icon "close" at bounding box center [345, 115] width 14 height 14
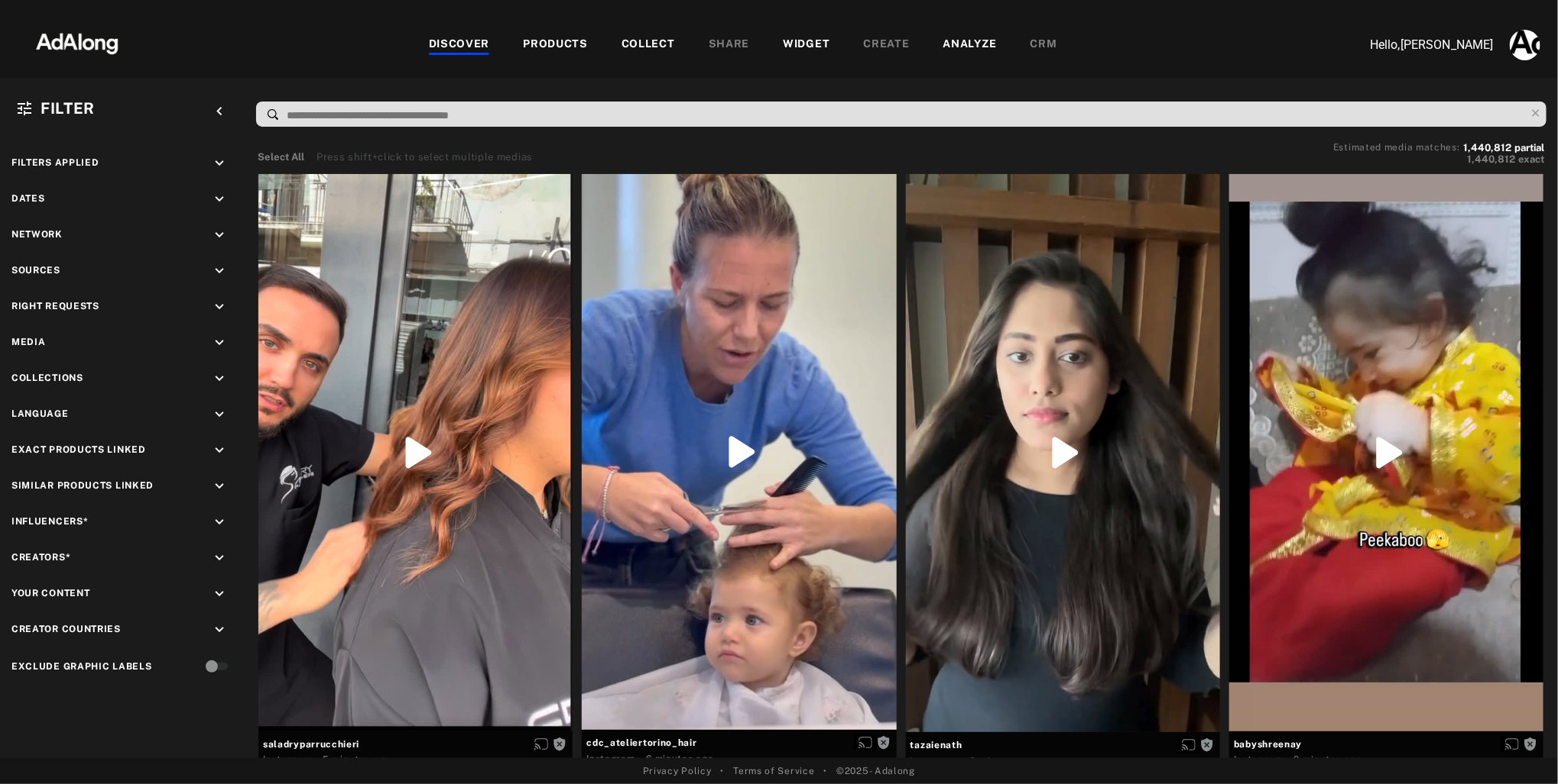
click at [348, 114] on input at bounding box center [905, 116] width 1240 height 21
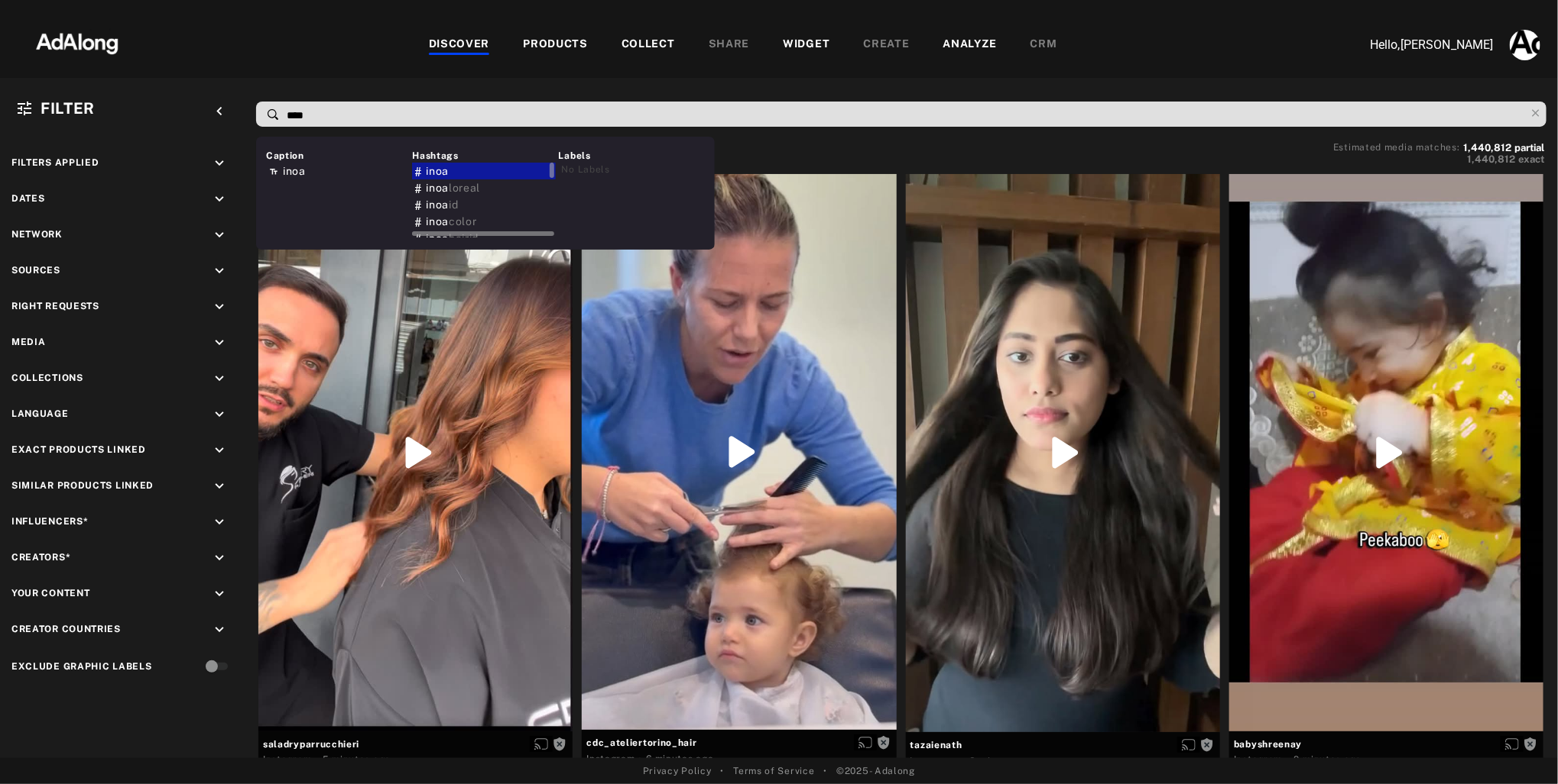
type input "****"
click at [426, 173] on span "inoa" at bounding box center [436, 170] width 23 height 12
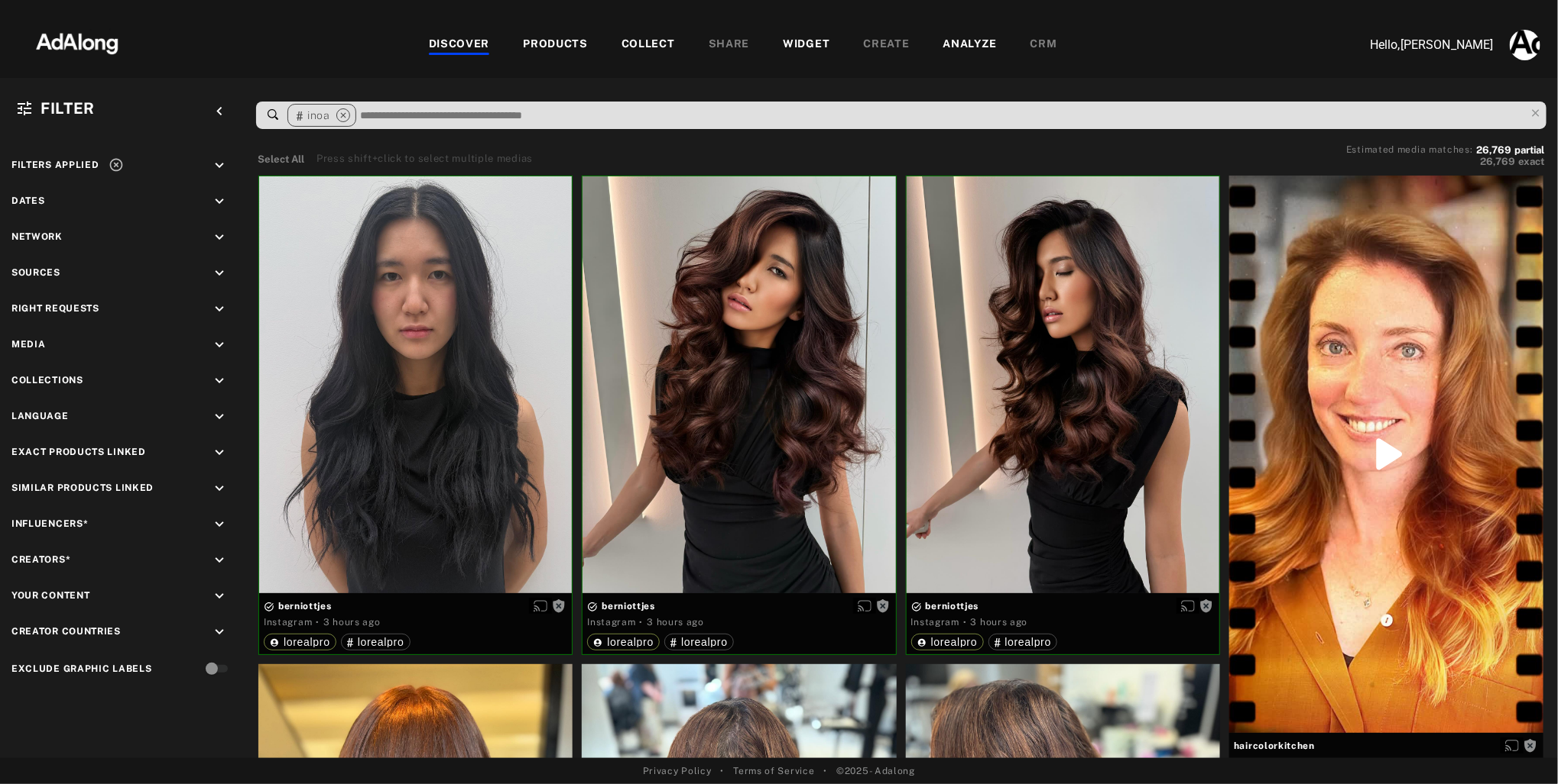
click at [808, 40] on div "WIDGET" at bounding box center [805, 45] width 46 height 18
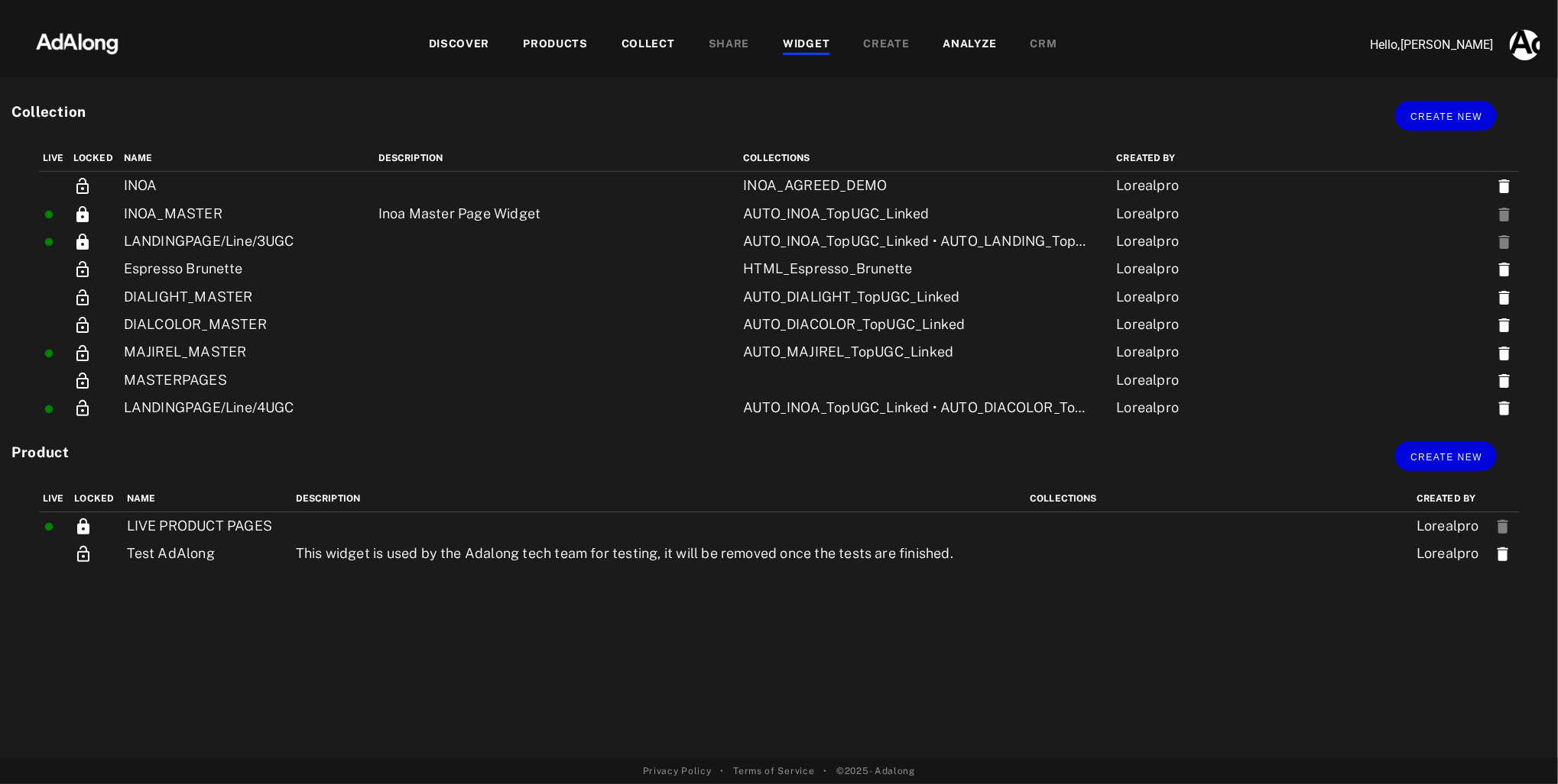
click at [642, 40] on div "COLLECT" at bounding box center [648, 45] width 54 height 18
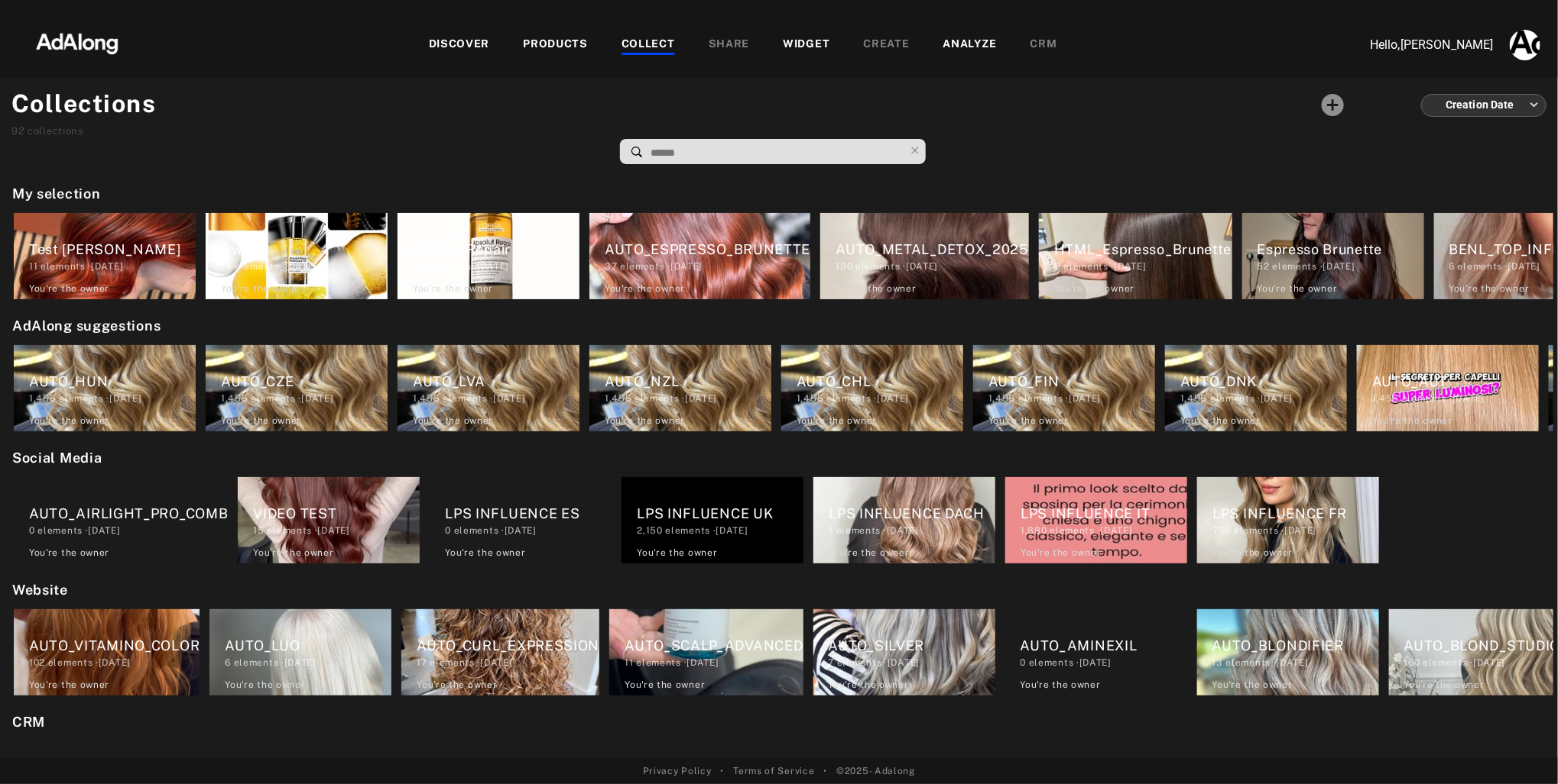
click at [812, 43] on div "WIDGET" at bounding box center [805, 45] width 46 height 18
